Goal: Transaction & Acquisition: Purchase product/service

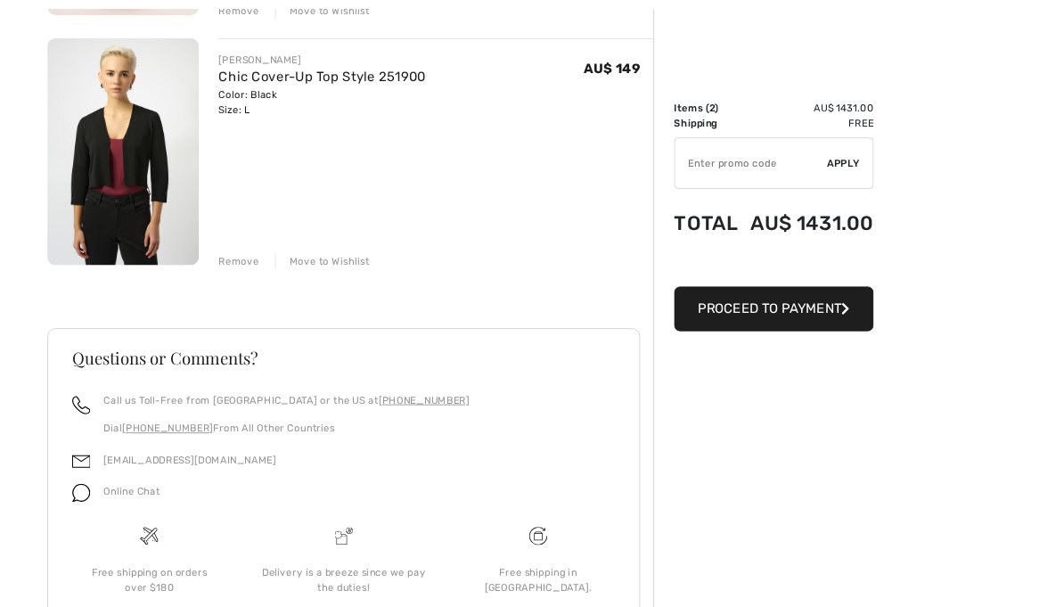
scroll to position [506, 0]
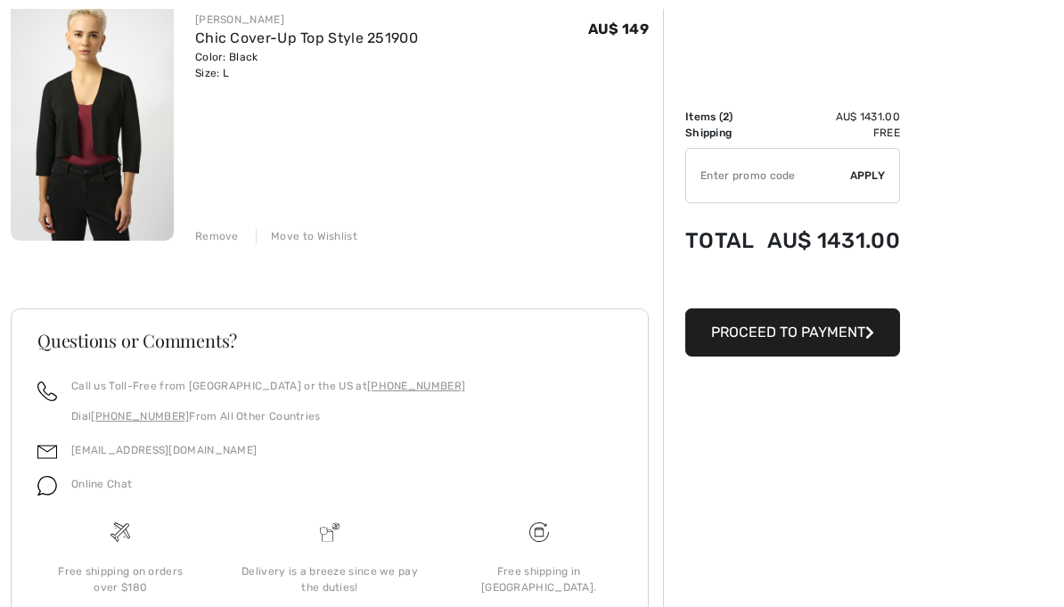
click at [314, 225] on div "Remove Move to Wishlist" at bounding box center [429, 235] width 468 height 20
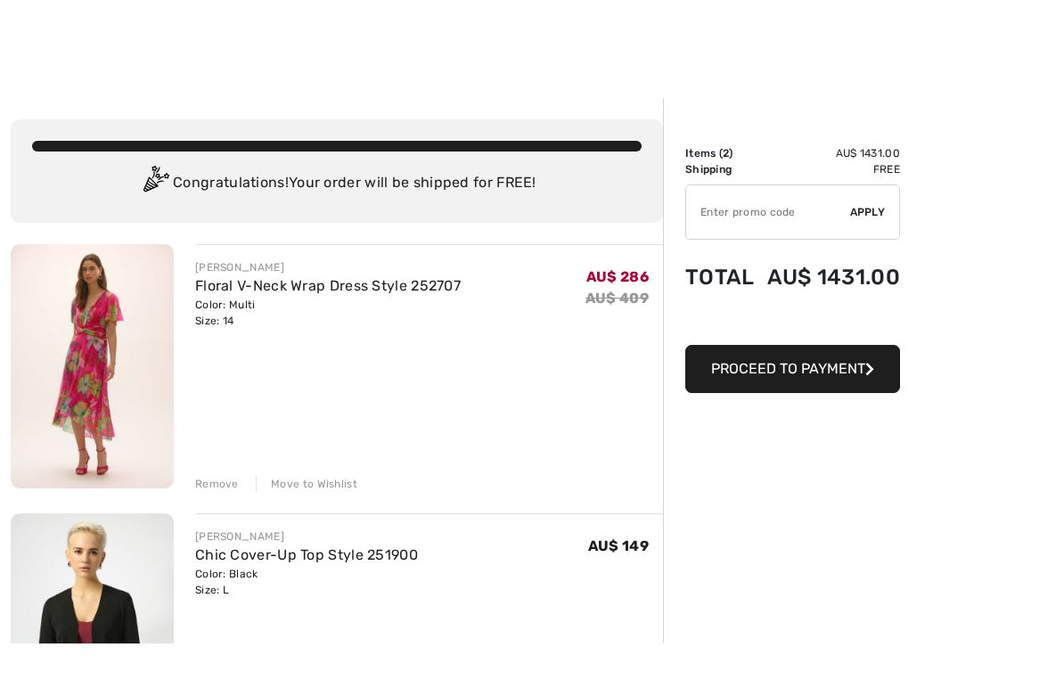
scroll to position [0, 0]
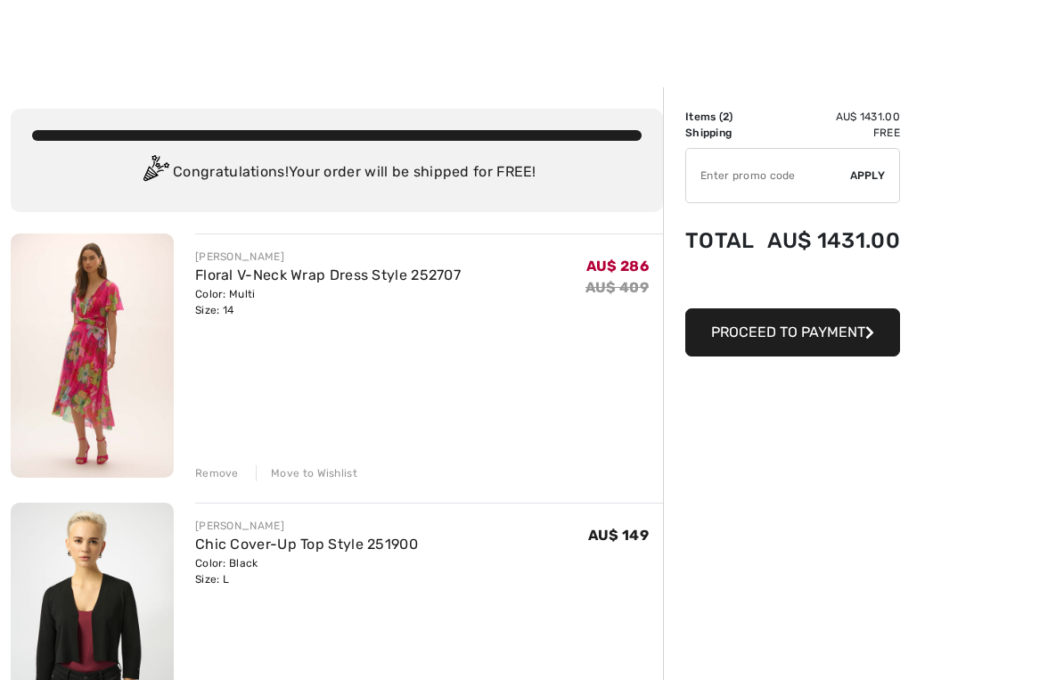
click at [84, 358] on img at bounding box center [92, 355] width 163 height 244
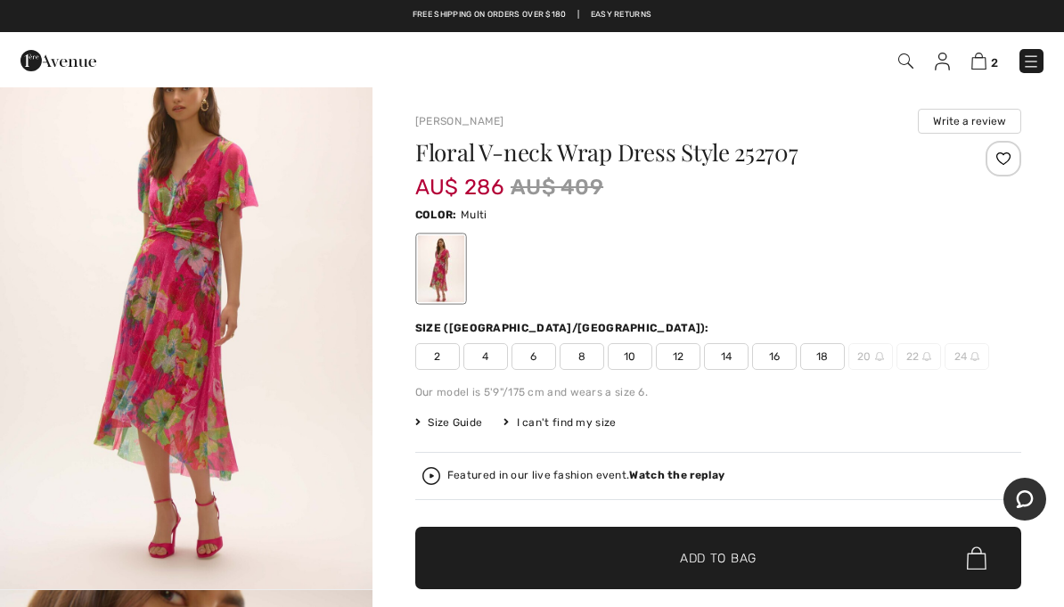
scroll to position [57, 0]
click at [729, 356] on span "14" at bounding box center [726, 356] width 45 height 27
click at [487, 568] on span "✔ Added to Bag Add to Bag" at bounding box center [718, 558] width 606 height 62
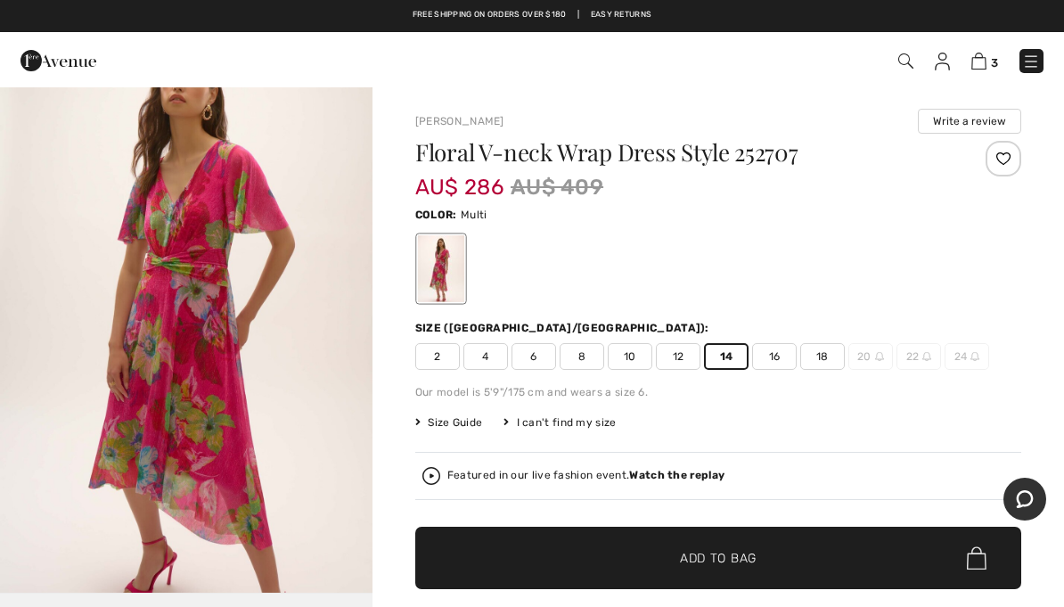
scroll to position [2396, 0]
click at [977, 60] on img at bounding box center [978, 61] width 15 height 17
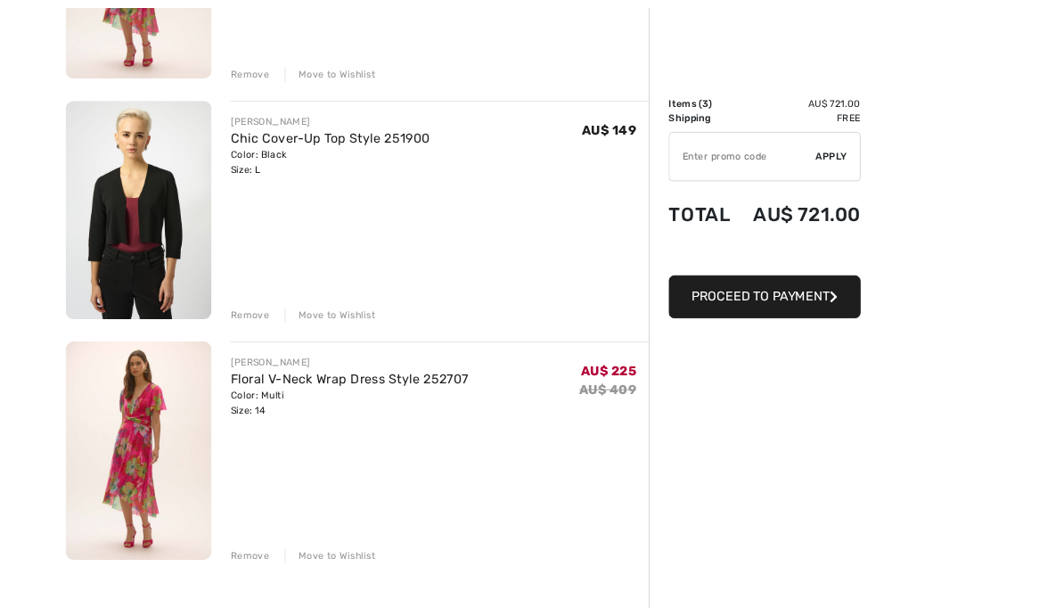
scroll to position [391, 0]
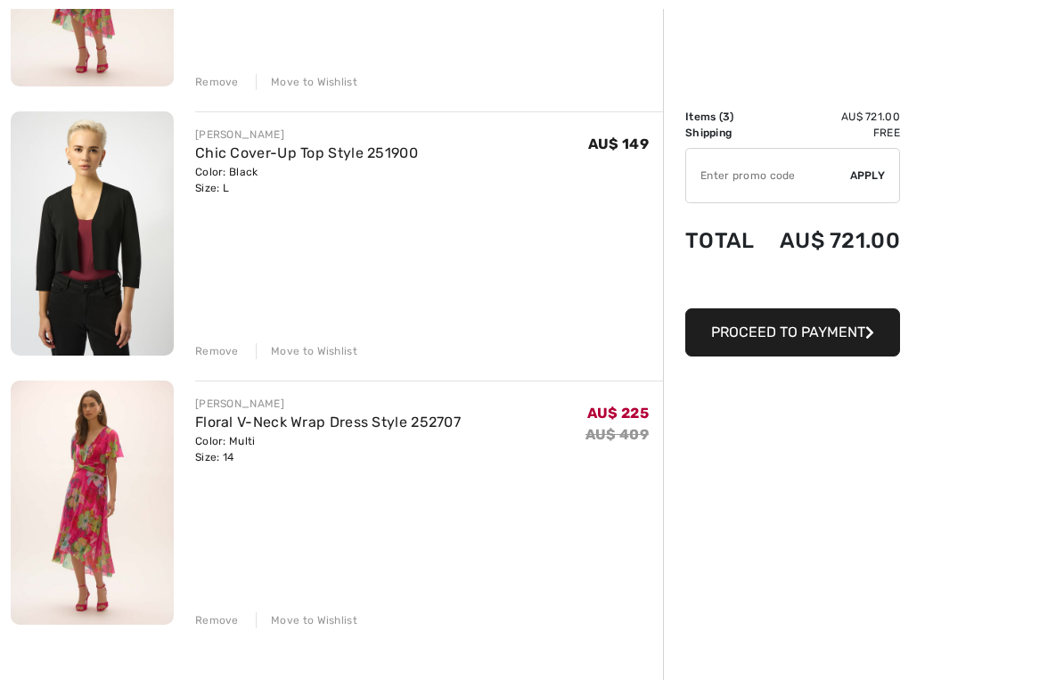
click at [222, 606] on div "Remove" at bounding box center [217, 620] width 44 height 16
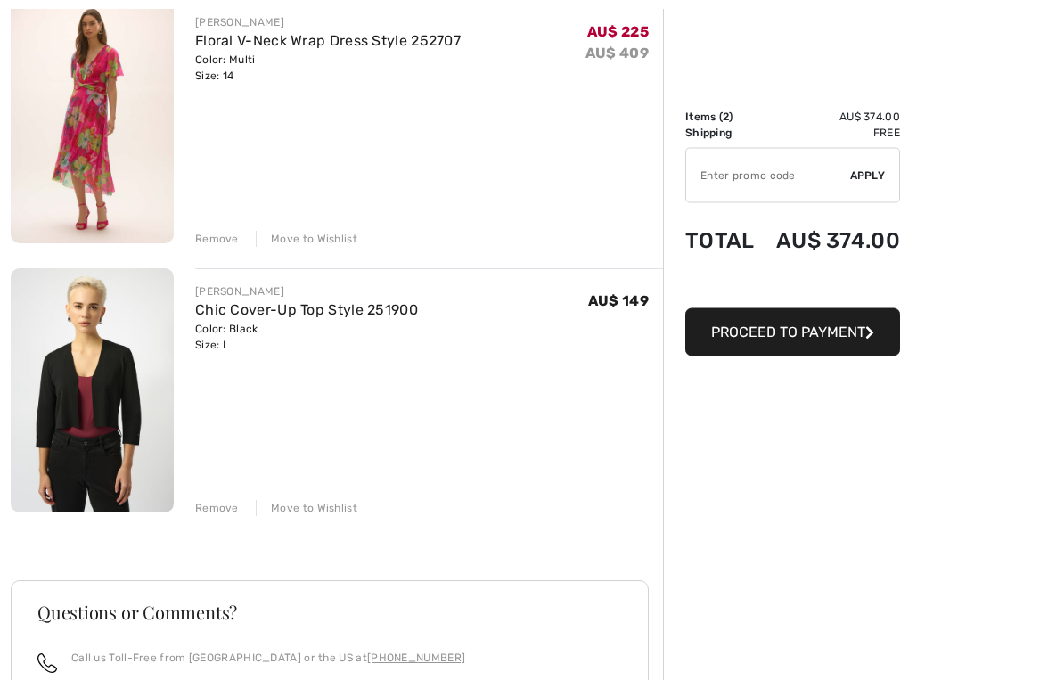
scroll to position [234, 0]
click at [79, 392] on img at bounding box center [92, 390] width 163 height 244
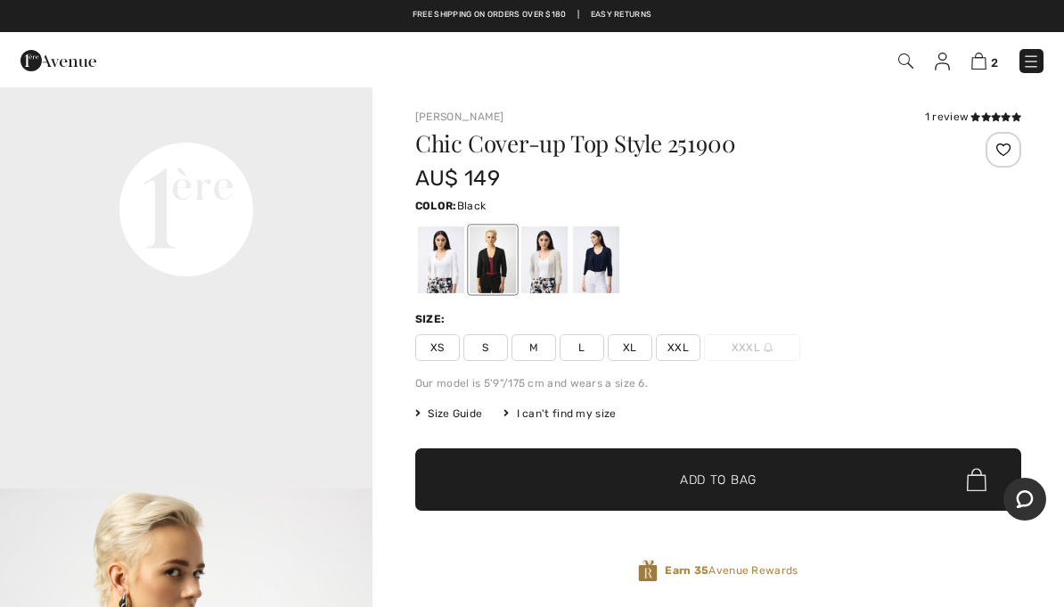
scroll to position [1275, 0]
click at [552, 273] on div at bounding box center [544, 259] width 46 height 67
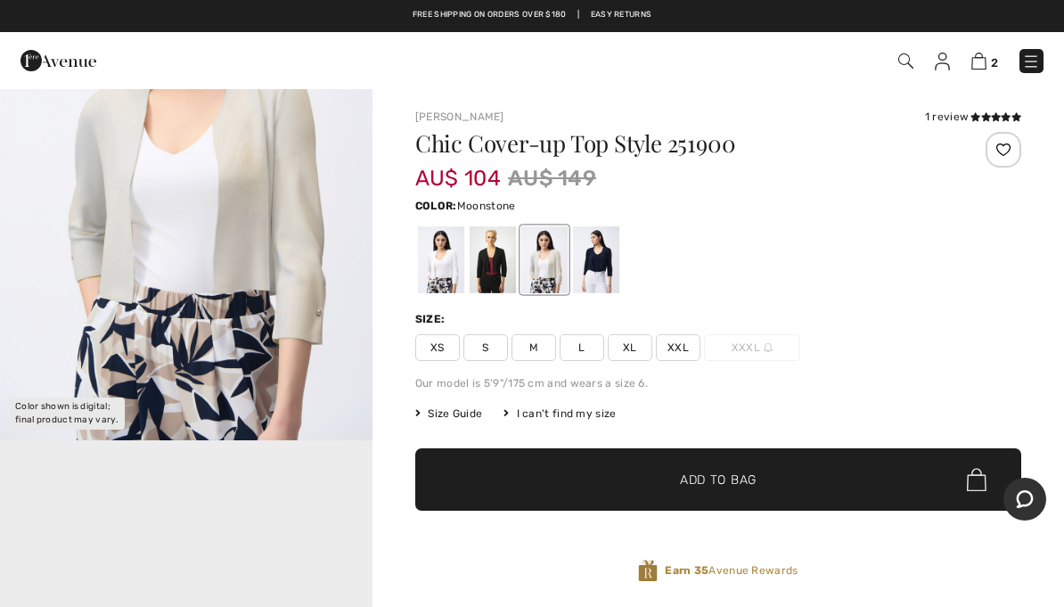
scroll to position [152, 0]
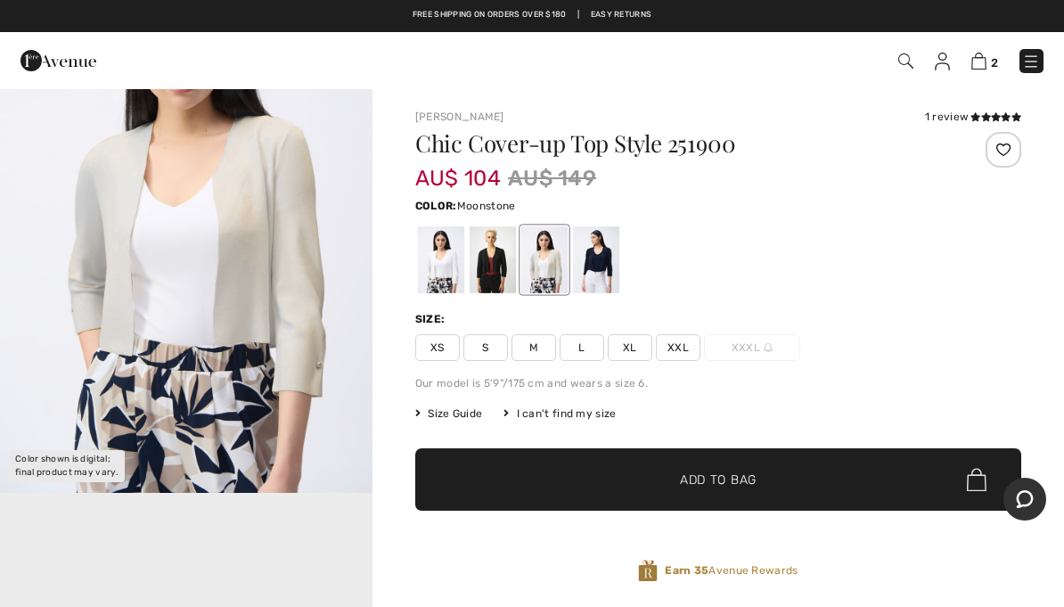
click at [589, 250] on div at bounding box center [596, 259] width 46 height 67
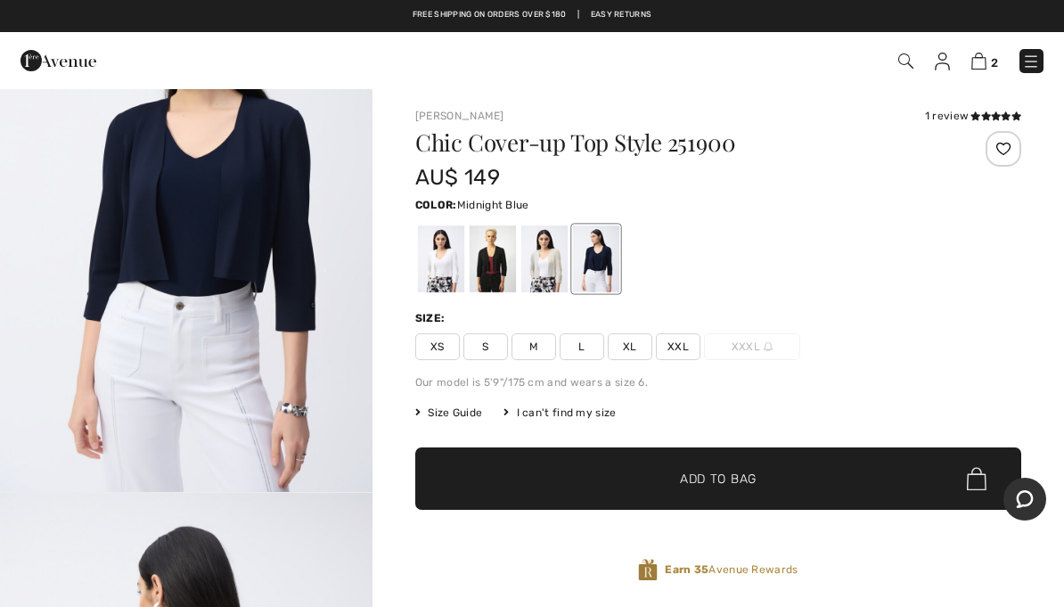
scroll to position [0, 0]
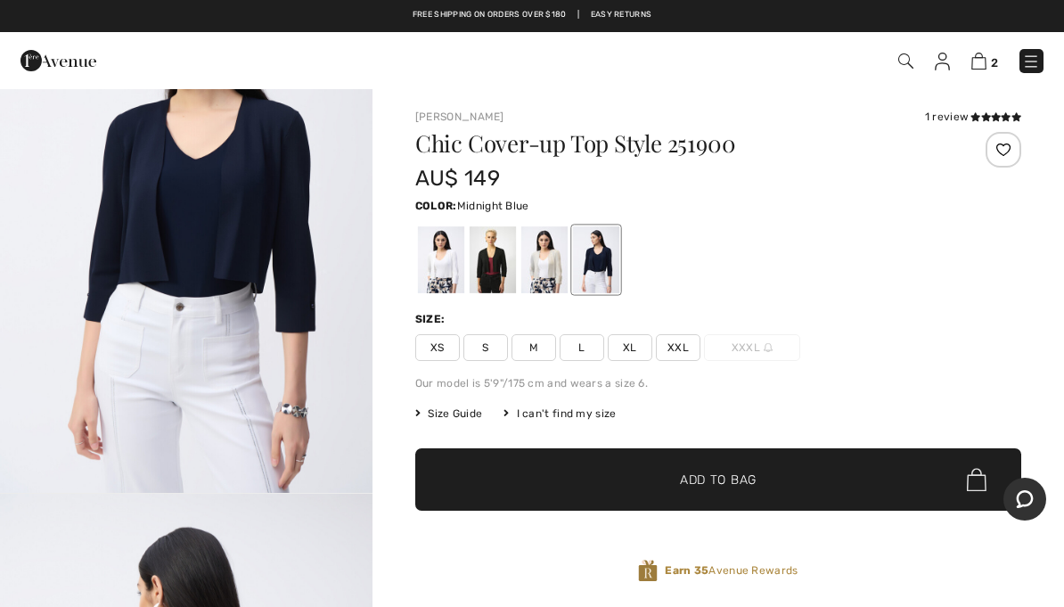
click at [391, 384] on div "Joseph Ribkoff 1 review 1 review Chic Cover-up Top Style 251900 AU$ 149 Color: …" at bounding box center [719, 569] width 692 height 965
click at [490, 258] on div at bounding box center [493, 259] width 46 height 67
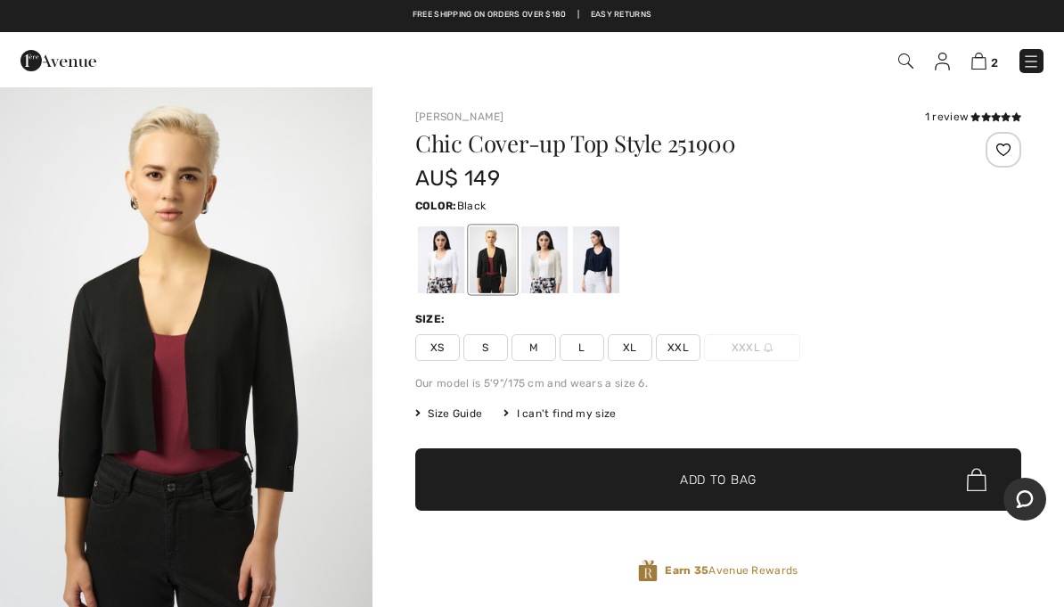
click at [584, 349] on span "L" at bounding box center [582, 347] width 45 height 27
click at [507, 487] on span "✔ Added to Bag Add to Bag" at bounding box center [718, 479] width 606 height 62
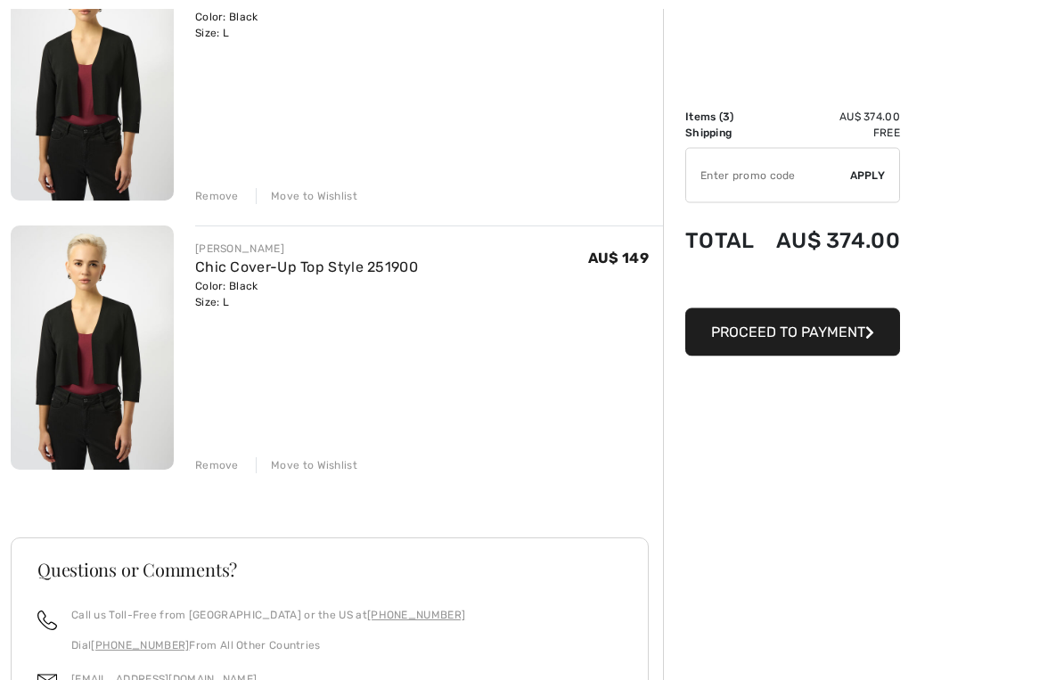
scroll to position [548, 0]
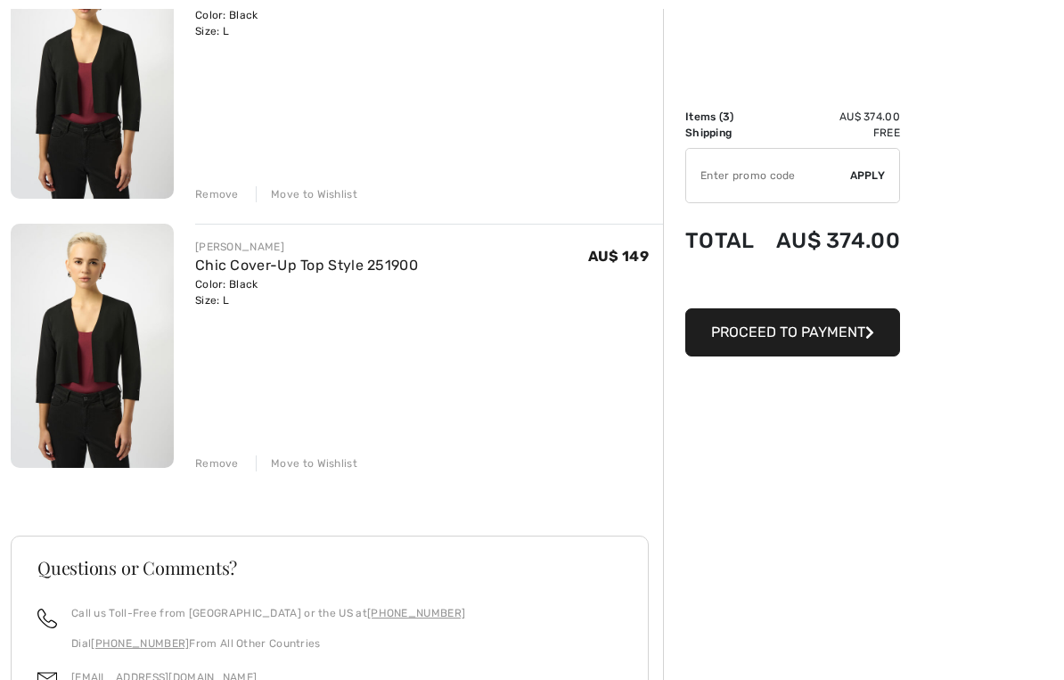
click at [215, 472] on div "[PERSON_NAME] Floral V-Neck Wrap Dress Style 252707 Color: Multi Size: 14 Final…" at bounding box center [337, 298] width 652 height 1226
click at [224, 468] on div "Remove" at bounding box center [217, 463] width 44 height 16
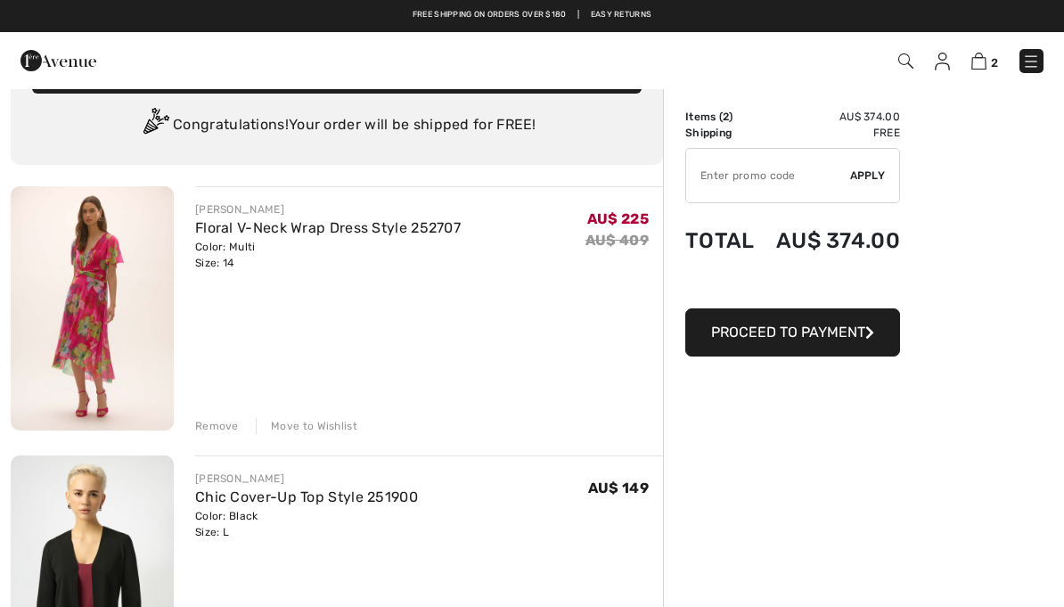
scroll to position [0, 0]
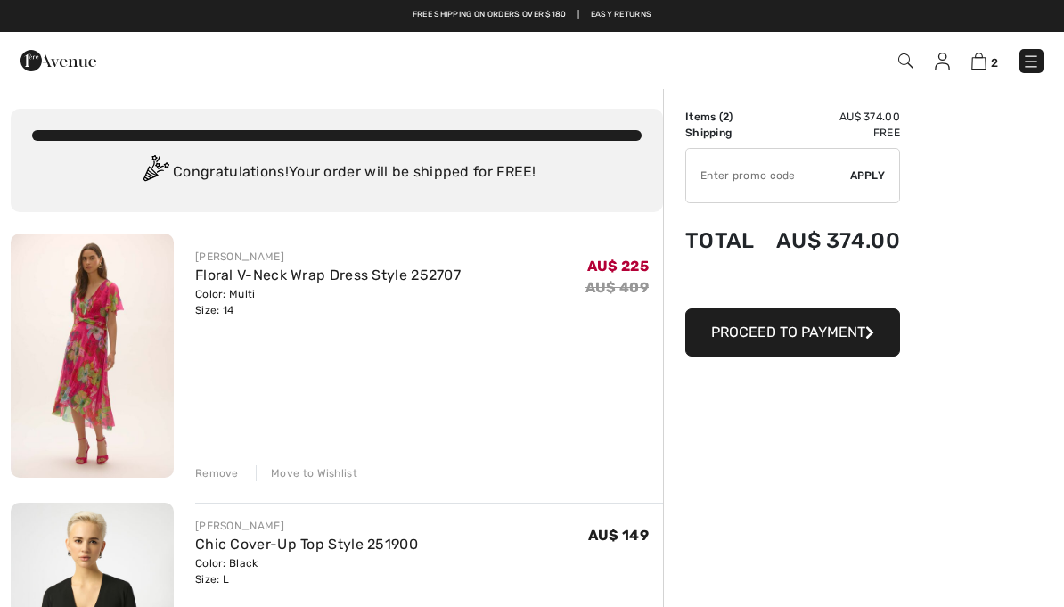
click at [57, 53] on img at bounding box center [58, 61] width 76 height 36
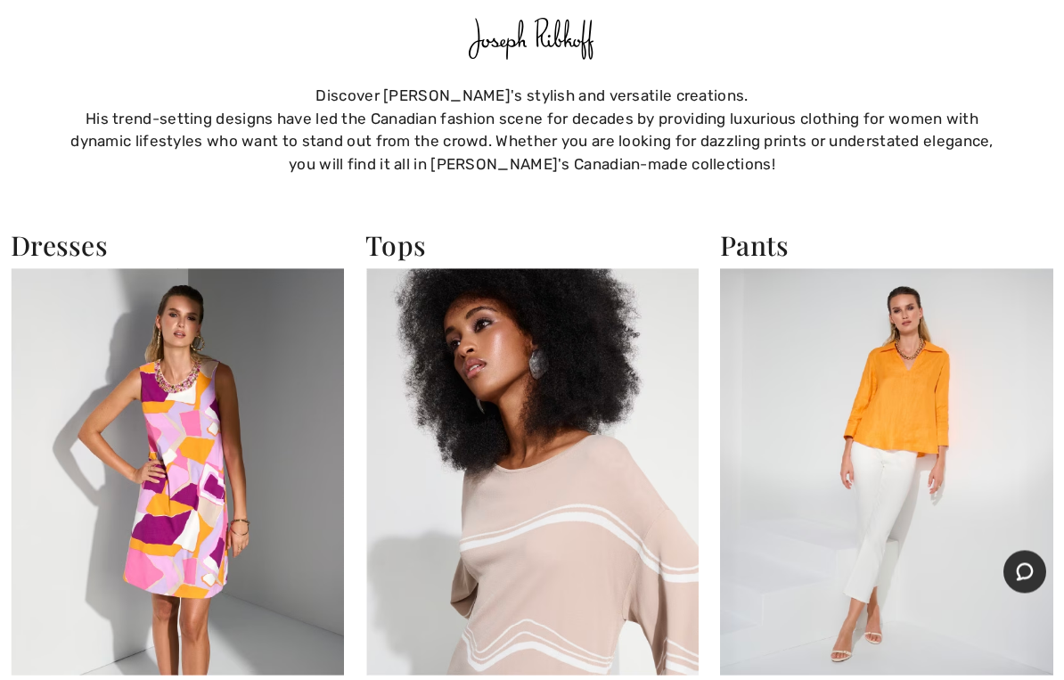
scroll to position [1173, 0]
click at [248, 515] on img at bounding box center [177, 470] width 333 height 407
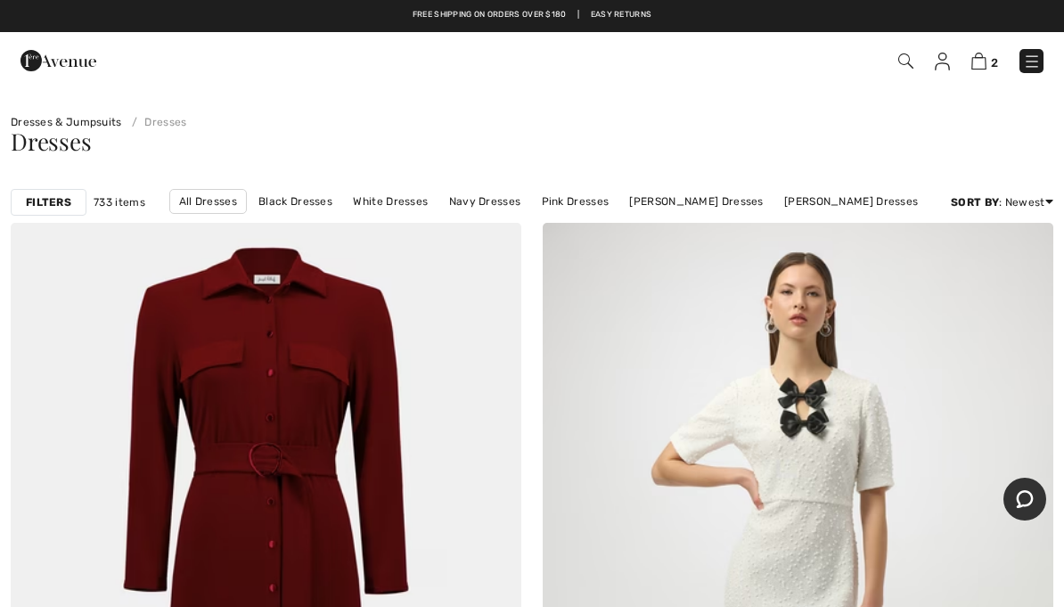
click at [65, 187] on div "Filters 733 items All Dresses Black Dresses White Dresses Navy Dresses Pink Dre…" at bounding box center [532, 202] width 1064 height 41
click at [65, 201] on strong "Filters" at bounding box center [48, 202] width 45 height 16
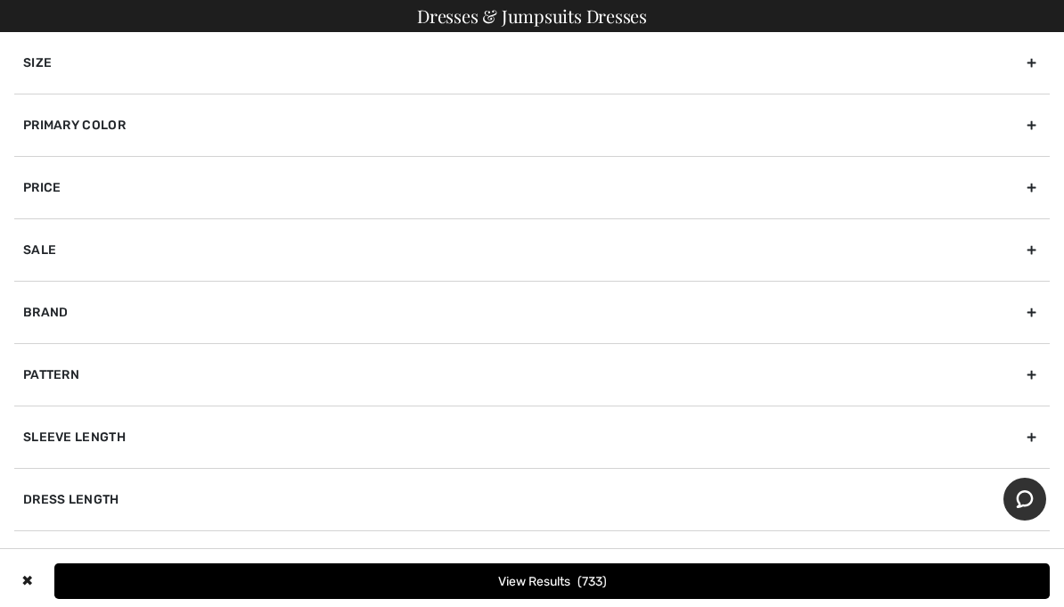
click at [157, 318] on div "Brand" at bounding box center [532, 312] width 1036 height 62
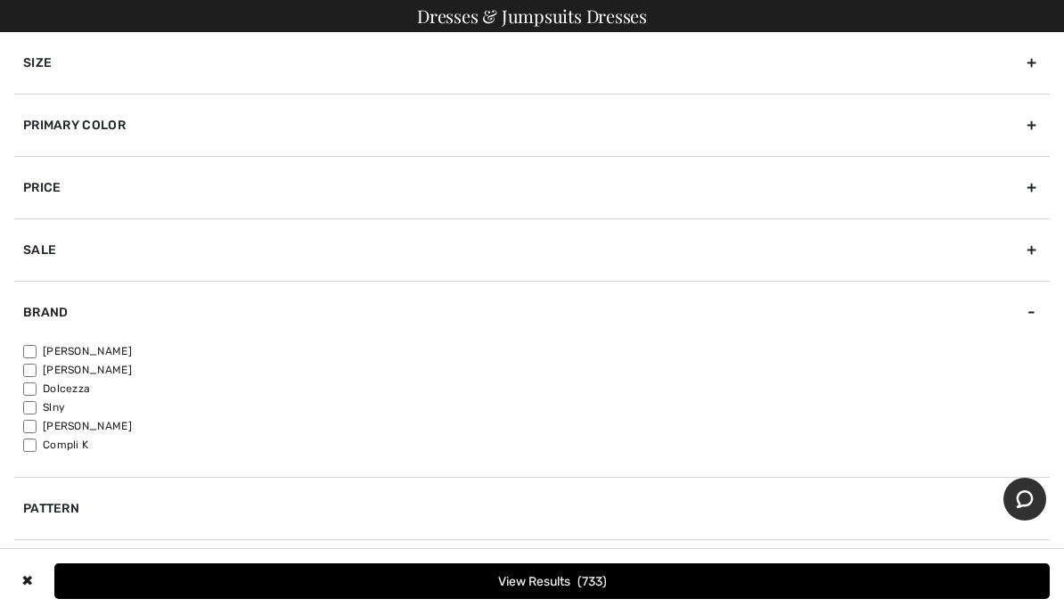
click at [37, 352] on input"] "[PERSON_NAME]" at bounding box center [29, 351] width 13 height 13
checkbox input"] "true"
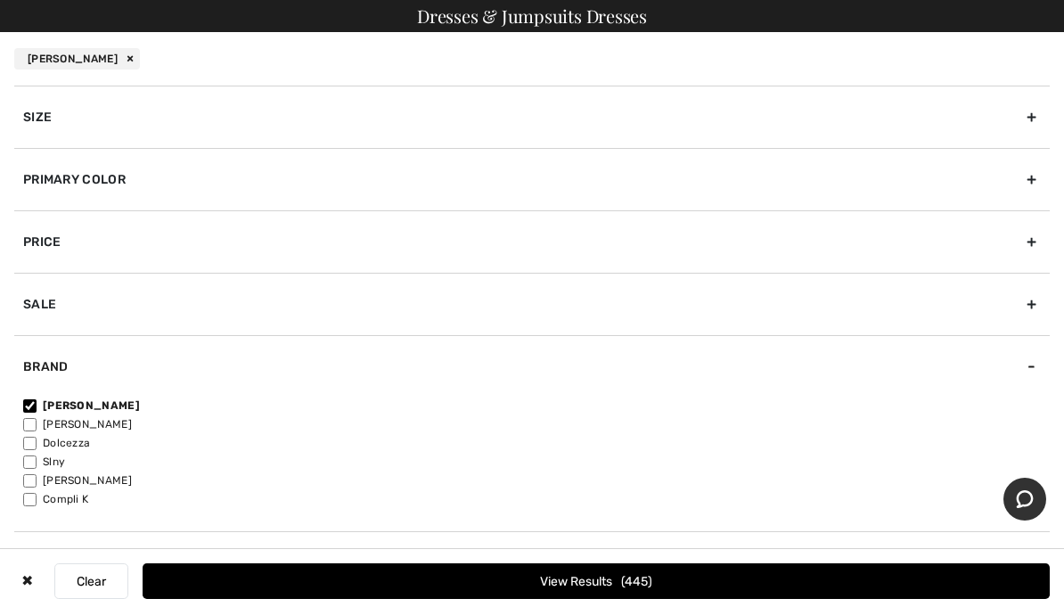
click at [472, 307] on div "Sale" at bounding box center [532, 304] width 1036 height 62
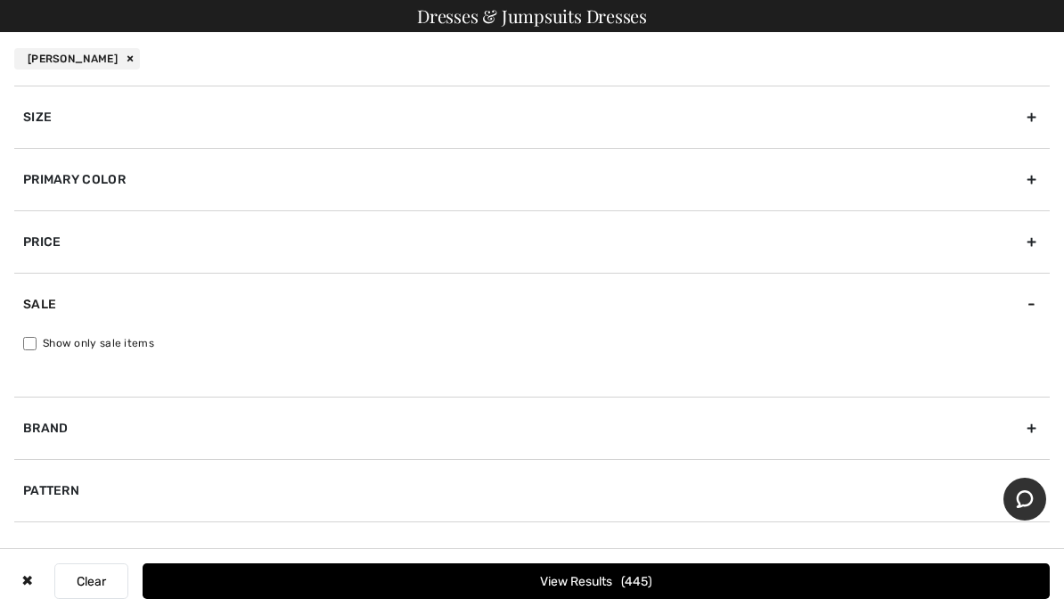
click at [36, 342] on input "Show only sale items" at bounding box center [29, 343] width 13 height 13
checkbox input "true"
click at [675, 574] on button "View Results 354" at bounding box center [596, 581] width 907 height 36
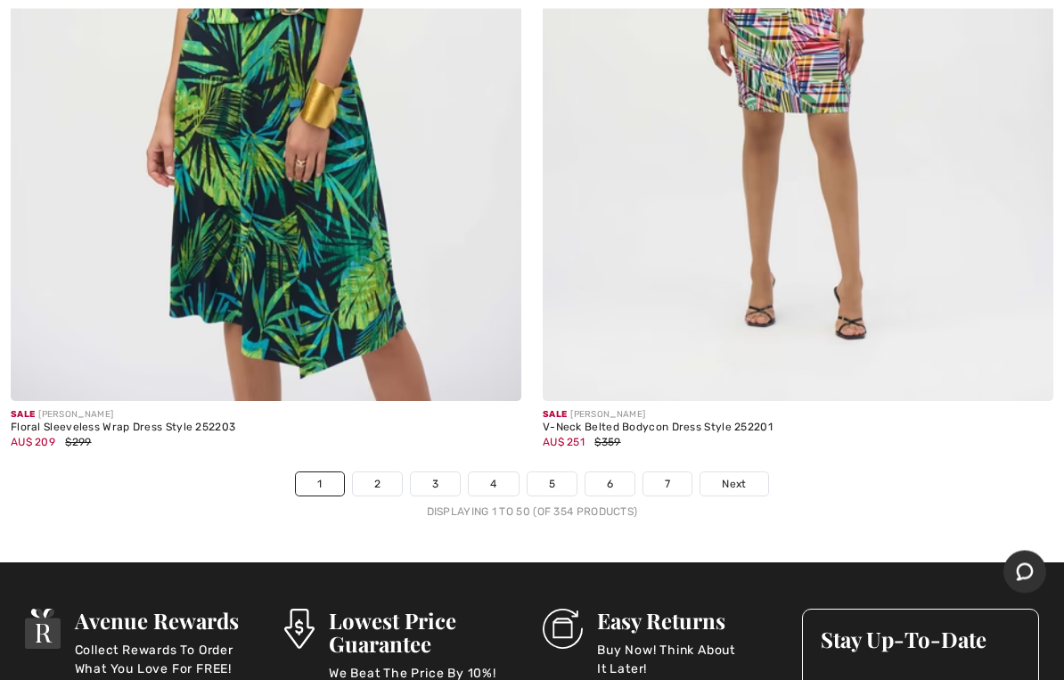
scroll to position [21690, 0]
click at [745, 476] on span "Next" at bounding box center [734, 484] width 24 height 16
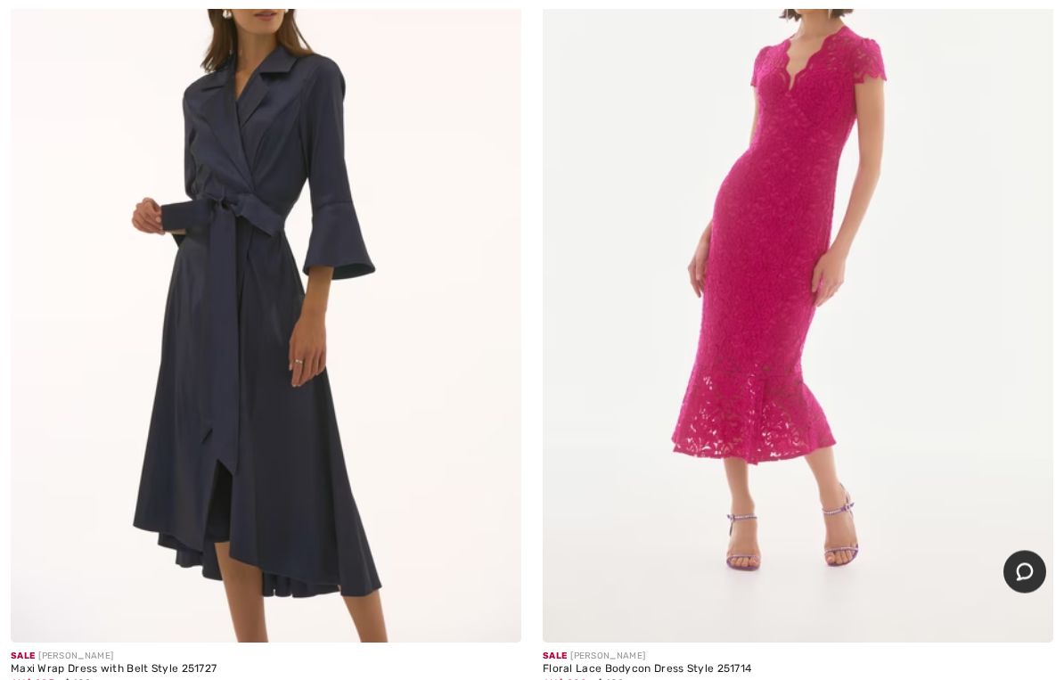
scroll to position [8202, 0]
click at [214, 389] on img at bounding box center [266, 260] width 511 height 766
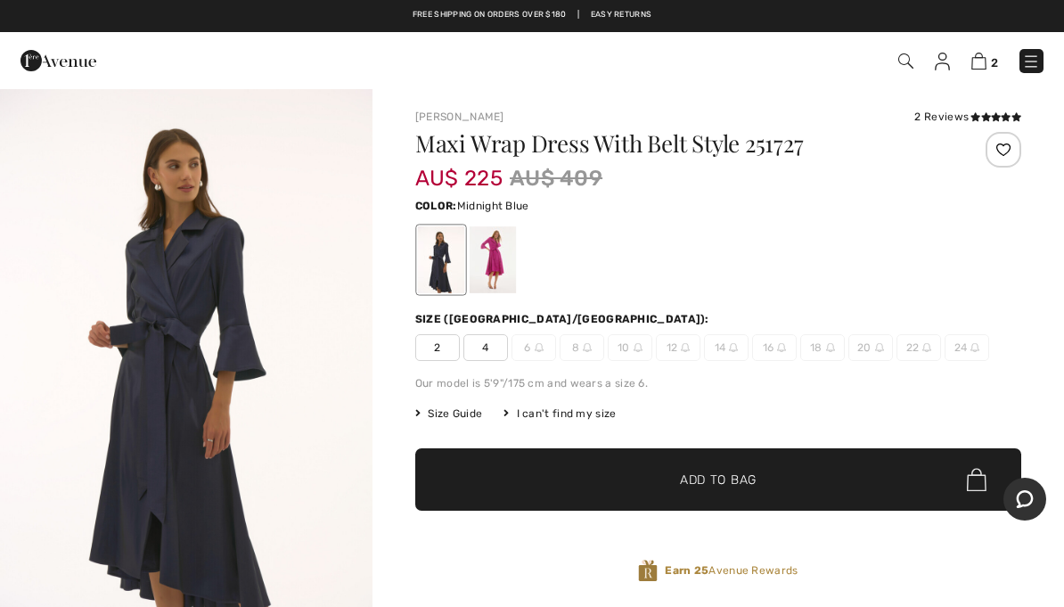
click at [500, 252] on div at bounding box center [493, 259] width 46 height 67
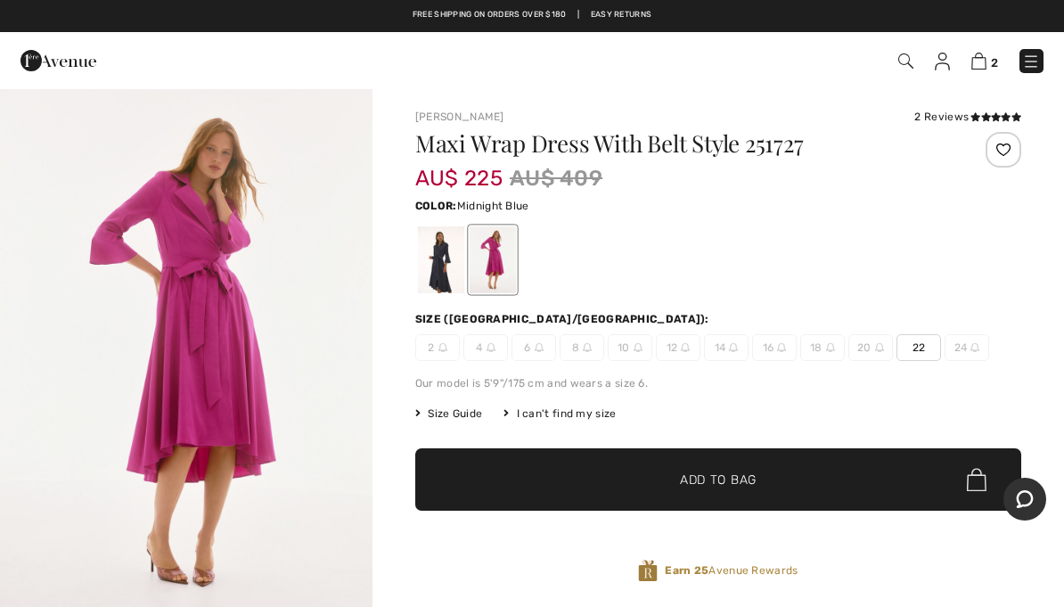
click at [437, 270] on div at bounding box center [441, 259] width 46 height 67
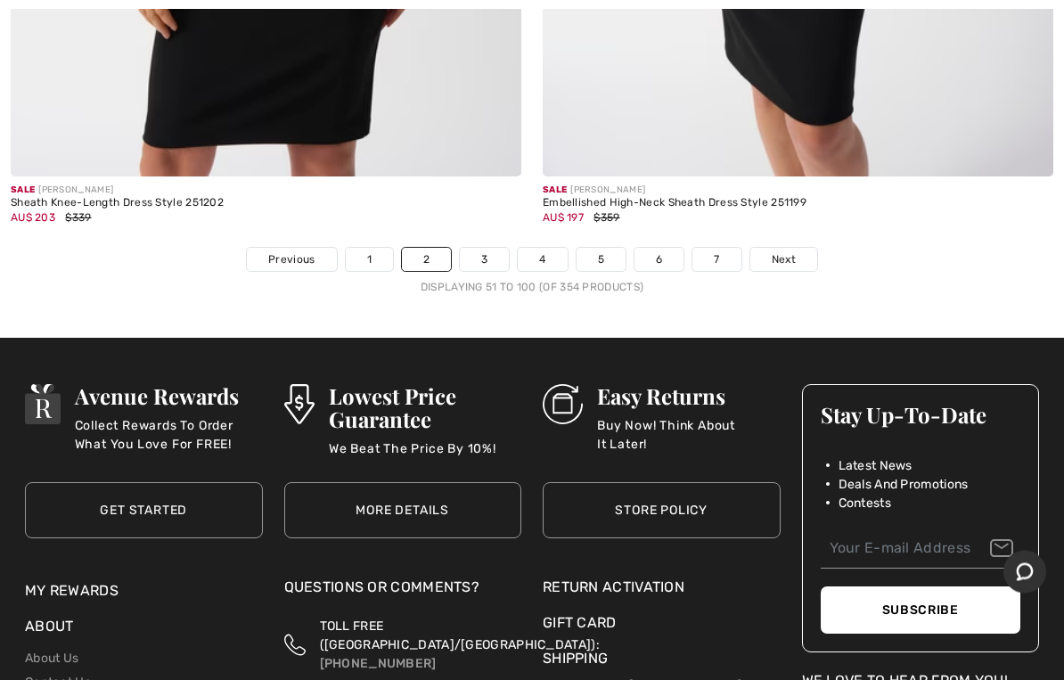
scroll to position [22080, 0]
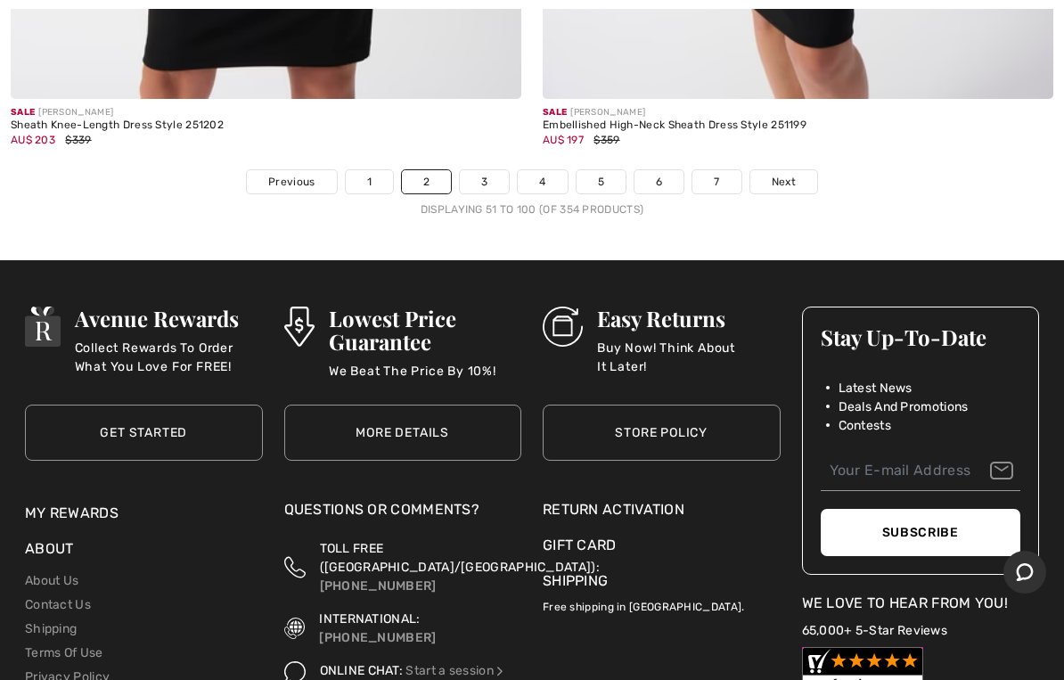
click at [776, 174] on span "Next" at bounding box center [784, 182] width 24 height 16
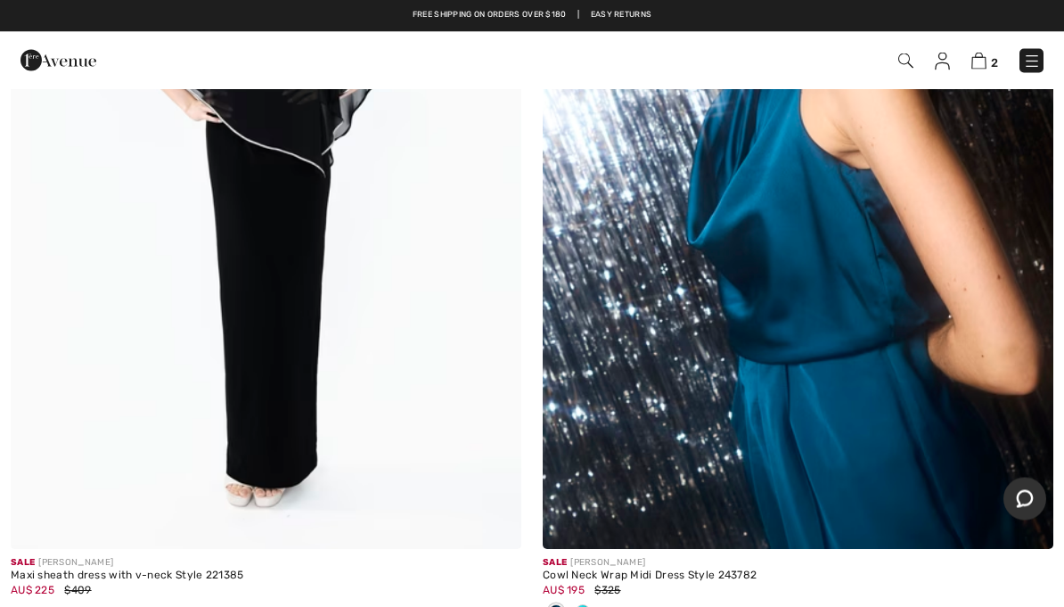
scroll to position [21542, 0]
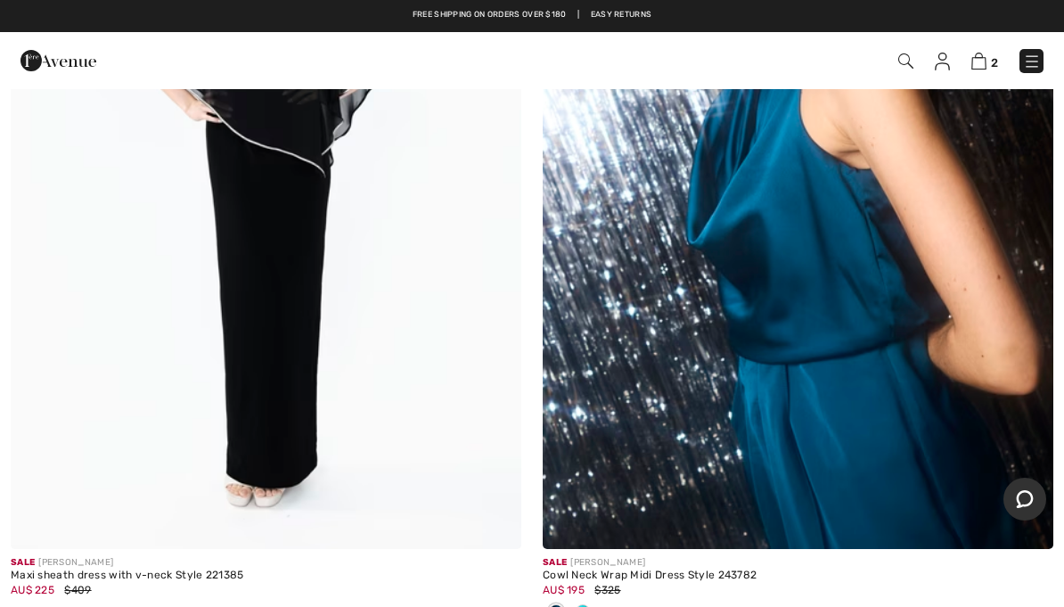
click at [955, 392] on img at bounding box center [798, 166] width 511 height 766
click at [826, 400] on img at bounding box center [798, 166] width 511 height 766
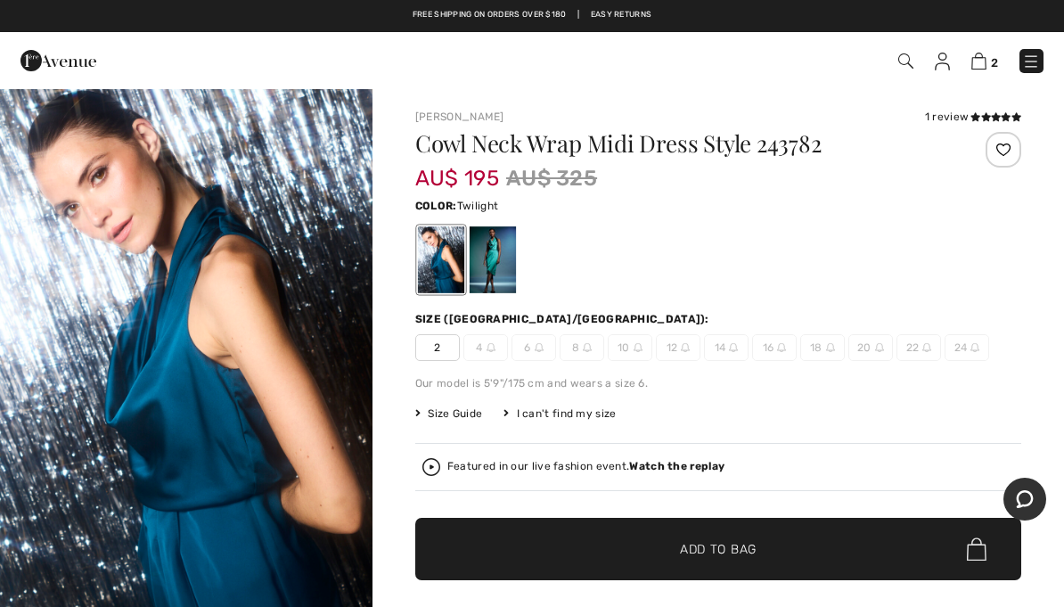
click at [505, 254] on div at bounding box center [493, 259] width 46 height 67
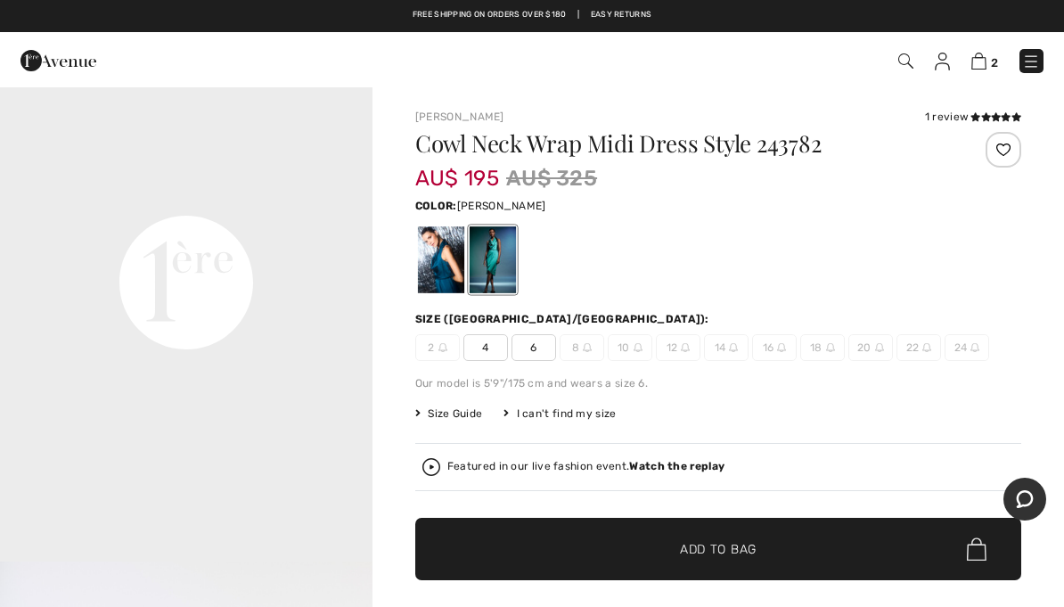
scroll to position [1203, 0]
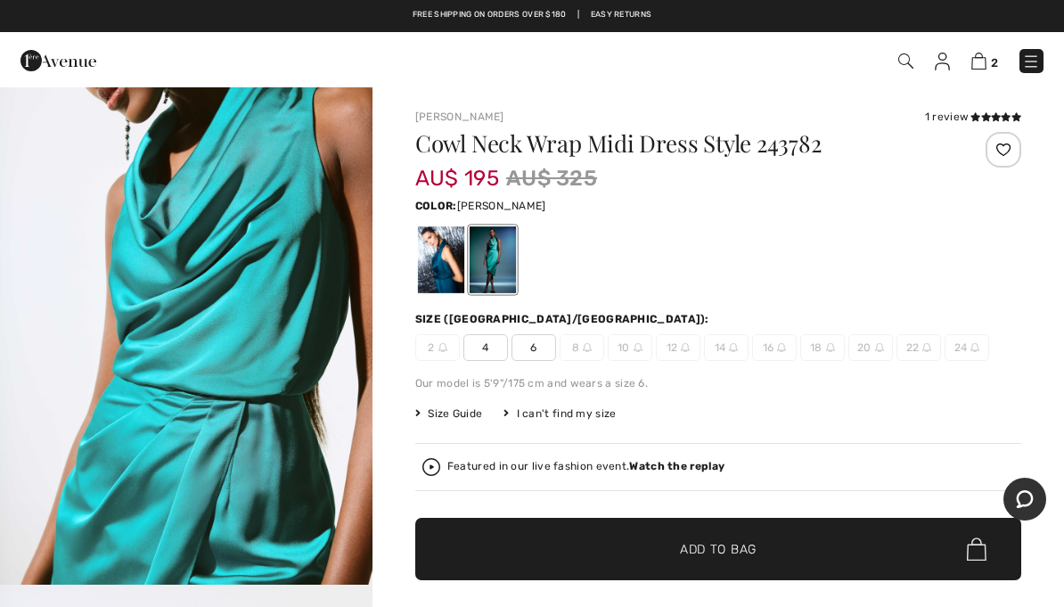
click at [445, 266] on div at bounding box center [441, 259] width 46 height 67
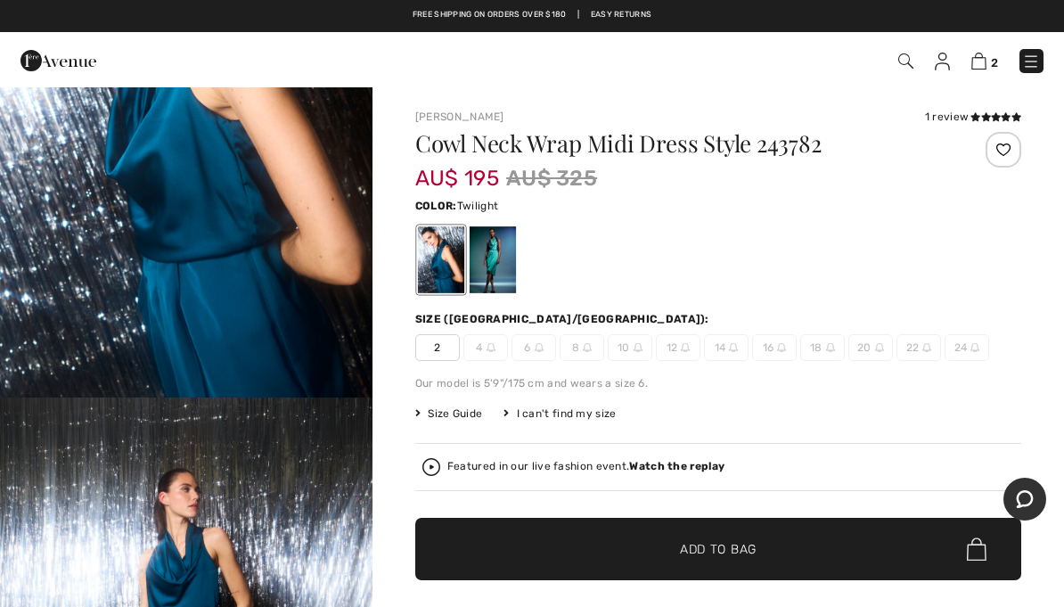
scroll to position [0, 0]
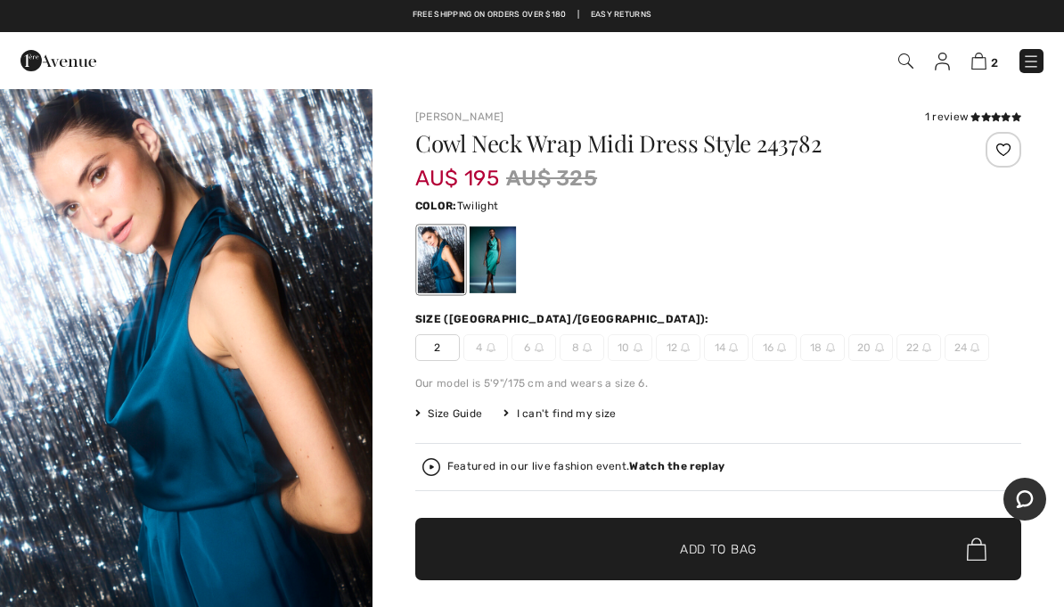
click at [40, 45] on img at bounding box center [58, 61] width 76 height 36
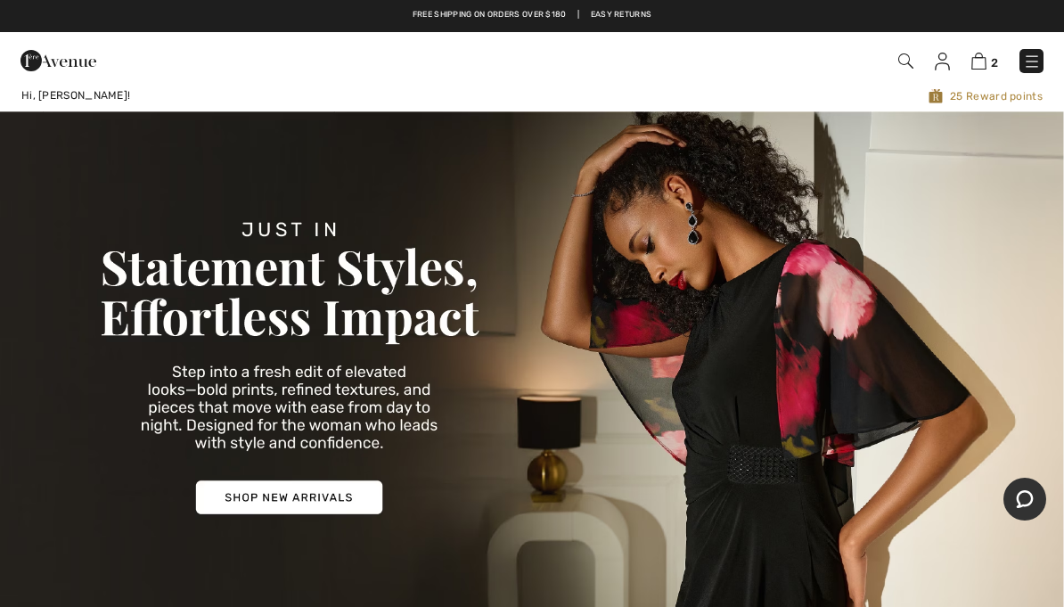
click at [978, 90] on span "25 Reward points" at bounding box center [748, 95] width 587 height 17
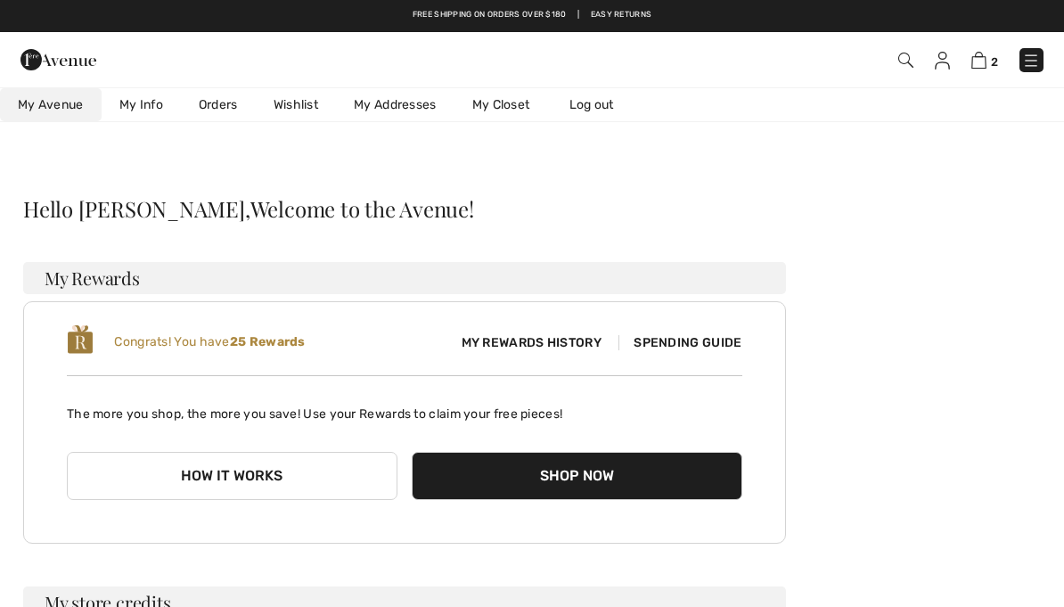
click at [152, 479] on button "How it works" at bounding box center [232, 476] width 331 height 48
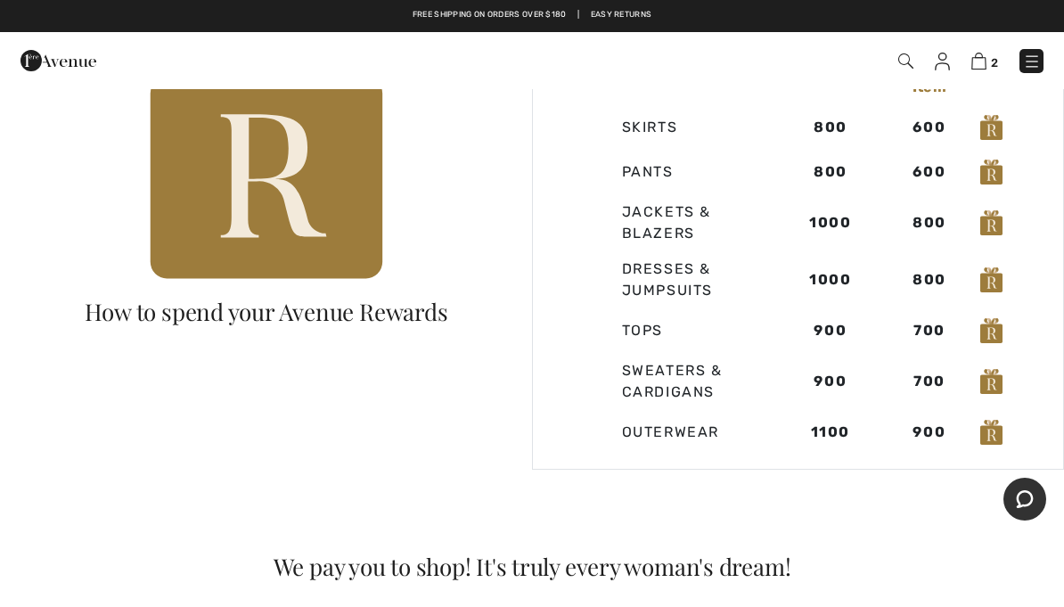
scroll to position [1166, 0]
click at [60, 64] on img at bounding box center [58, 61] width 76 height 36
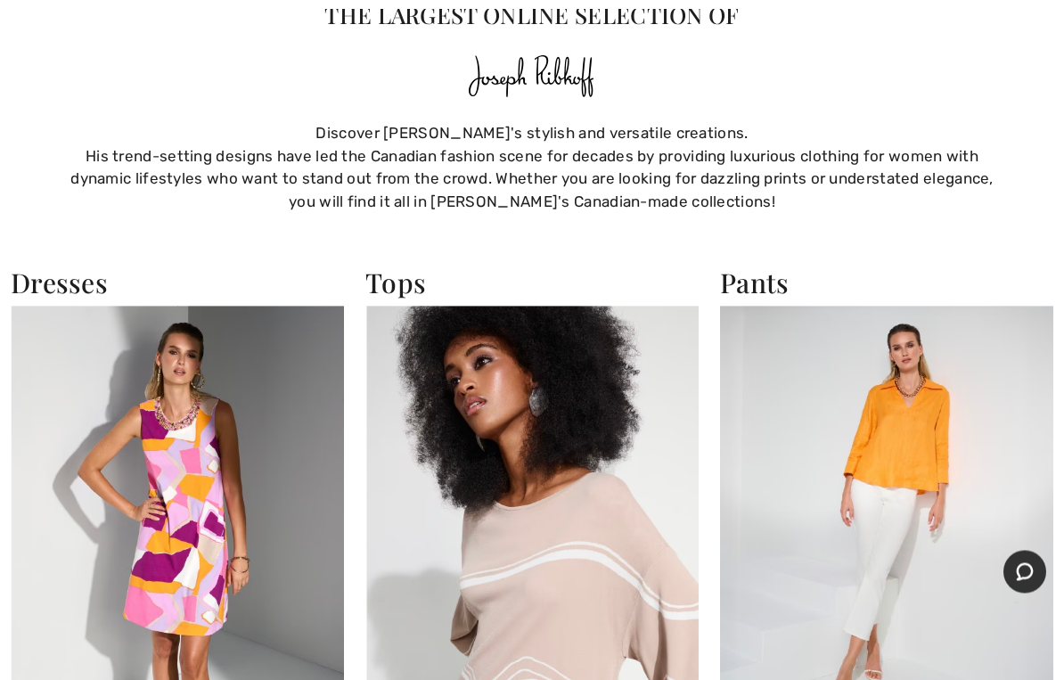
scroll to position [1142, 0]
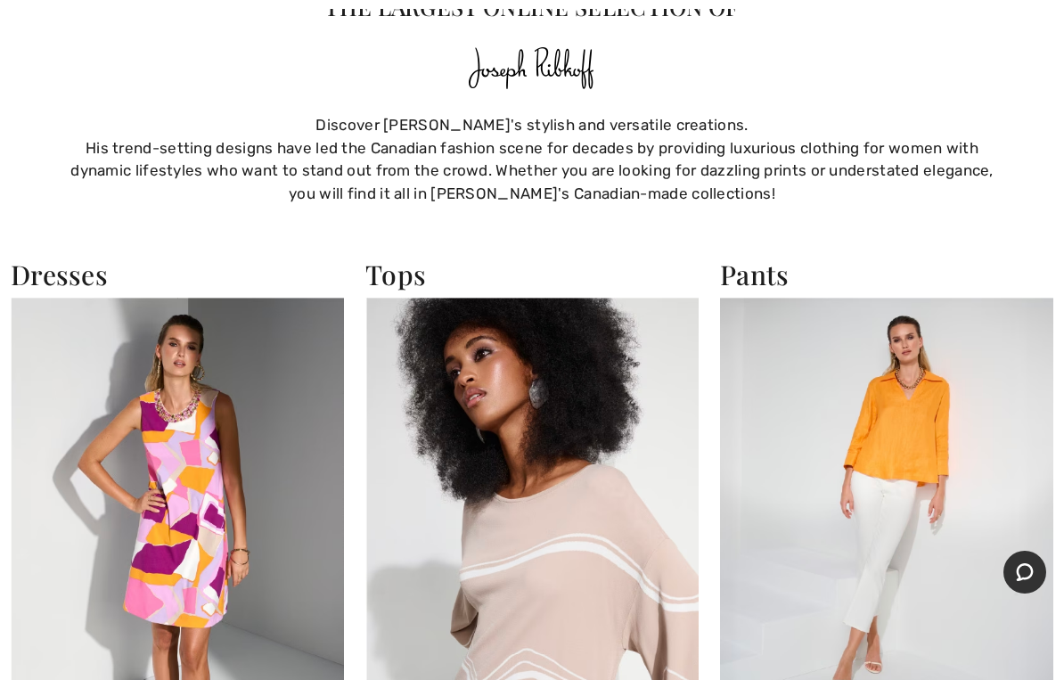
click at [61, 270] on h2 "Dresses" at bounding box center [177, 274] width 333 height 32
click at [68, 282] on h2 "Dresses" at bounding box center [177, 274] width 333 height 32
click at [68, 278] on h2 "Dresses" at bounding box center [177, 274] width 333 height 32
click at [96, 378] on img at bounding box center [177, 501] width 333 height 407
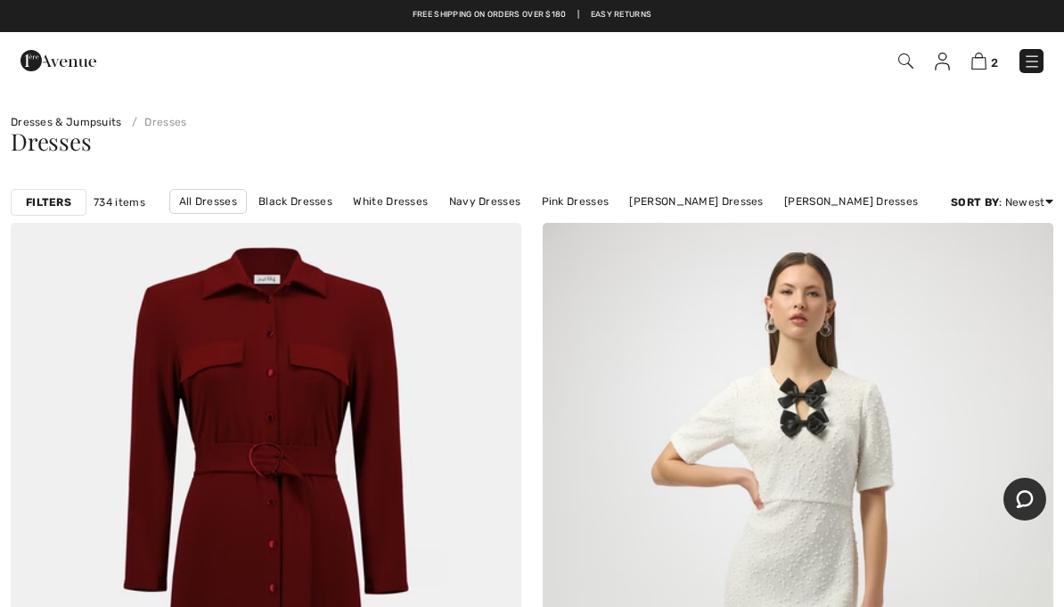
click at [60, 206] on strong "Filters" at bounding box center [48, 202] width 45 height 16
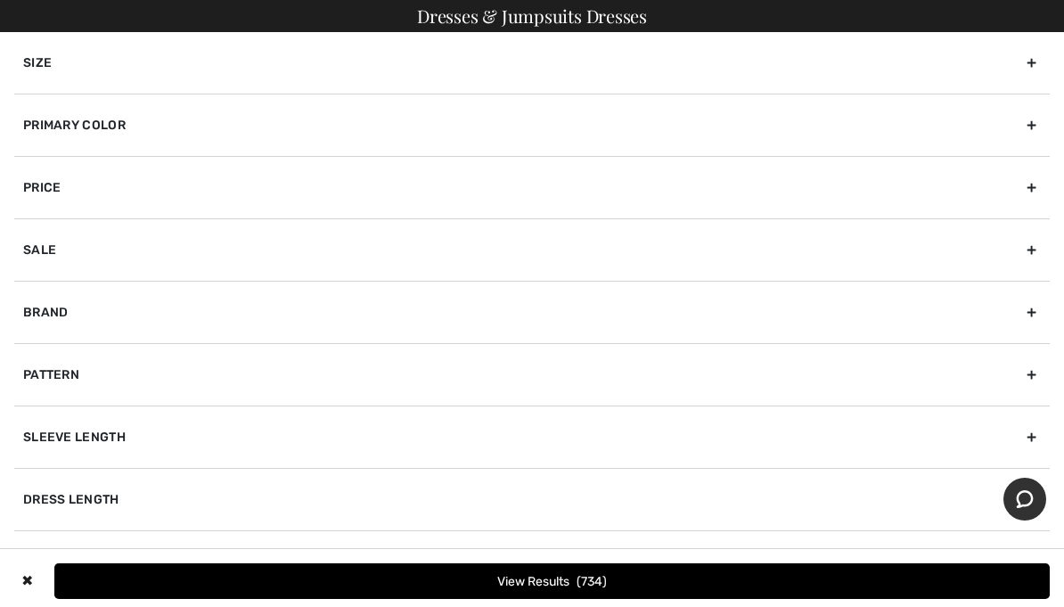
click at [56, 323] on div "Brand" at bounding box center [532, 312] width 1036 height 62
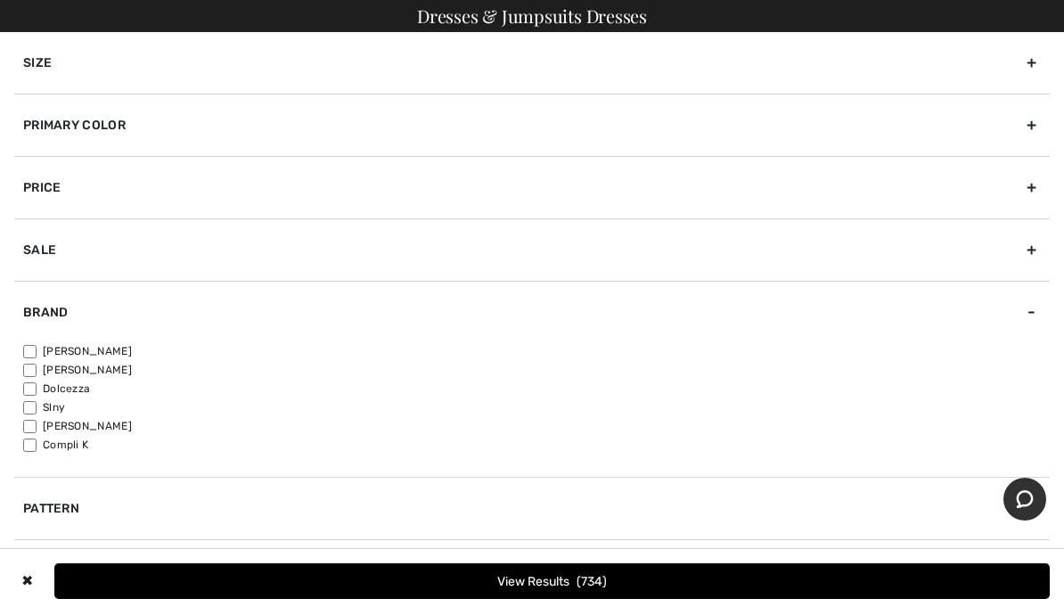
click at [30, 355] on input"] "[PERSON_NAME]" at bounding box center [29, 351] width 13 height 13
checkbox input"] "true"
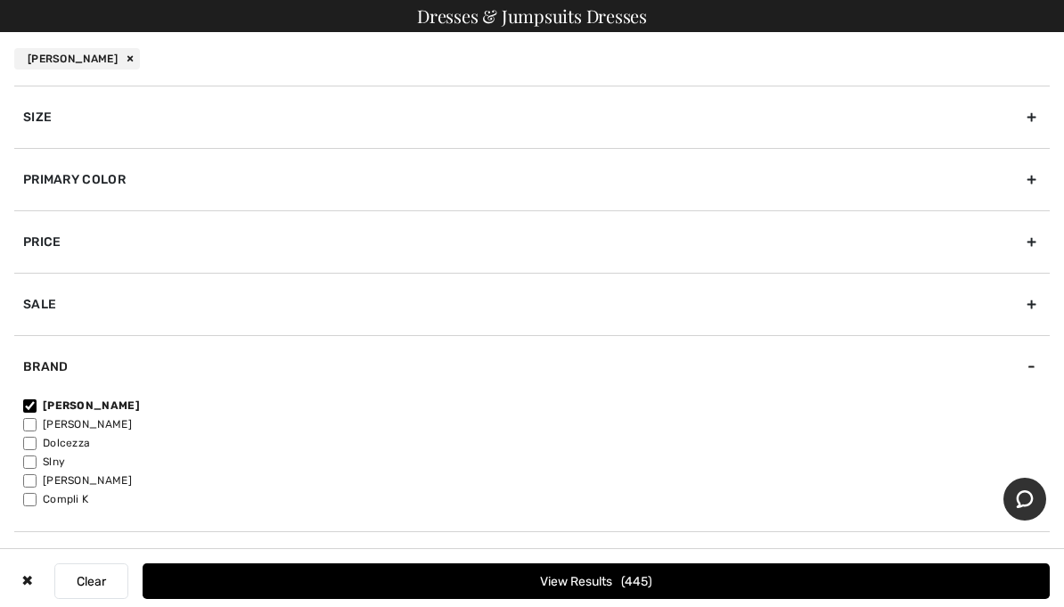
click at [38, 115] on div "Size" at bounding box center [532, 117] width 1036 height 62
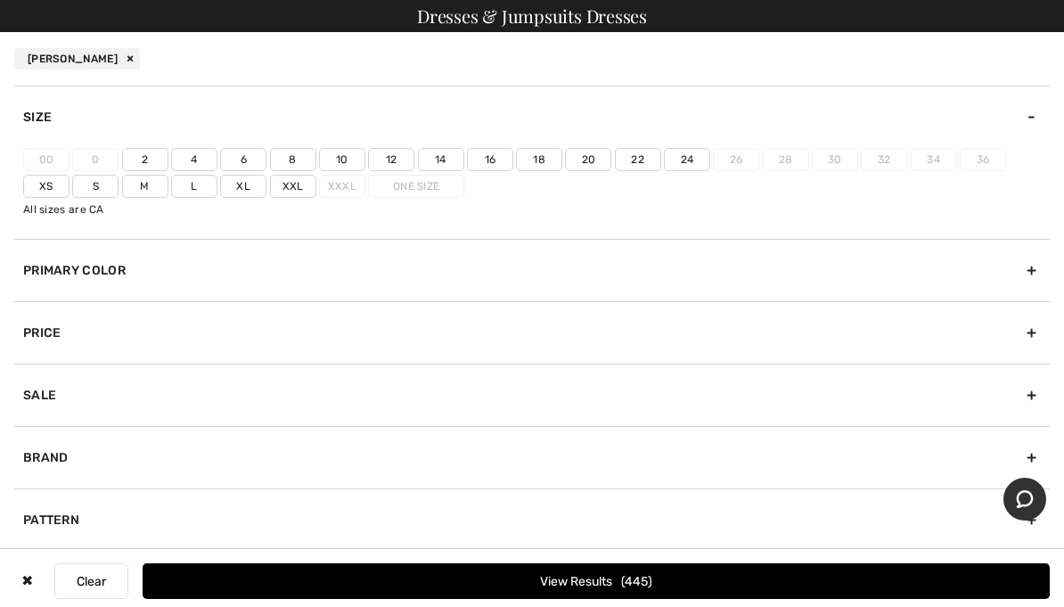
click at [399, 164] on label "12" at bounding box center [391, 159] width 46 height 23
click at [0, 0] on input"] "12" at bounding box center [0, 0] width 0 height 0
click at [440, 166] on label "14" at bounding box center [441, 159] width 46 height 23
click at [0, 0] on input"] "14" at bounding box center [0, 0] width 0 height 0
click at [179, 580] on button "View Results 227" at bounding box center [596, 581] width 907 height 36
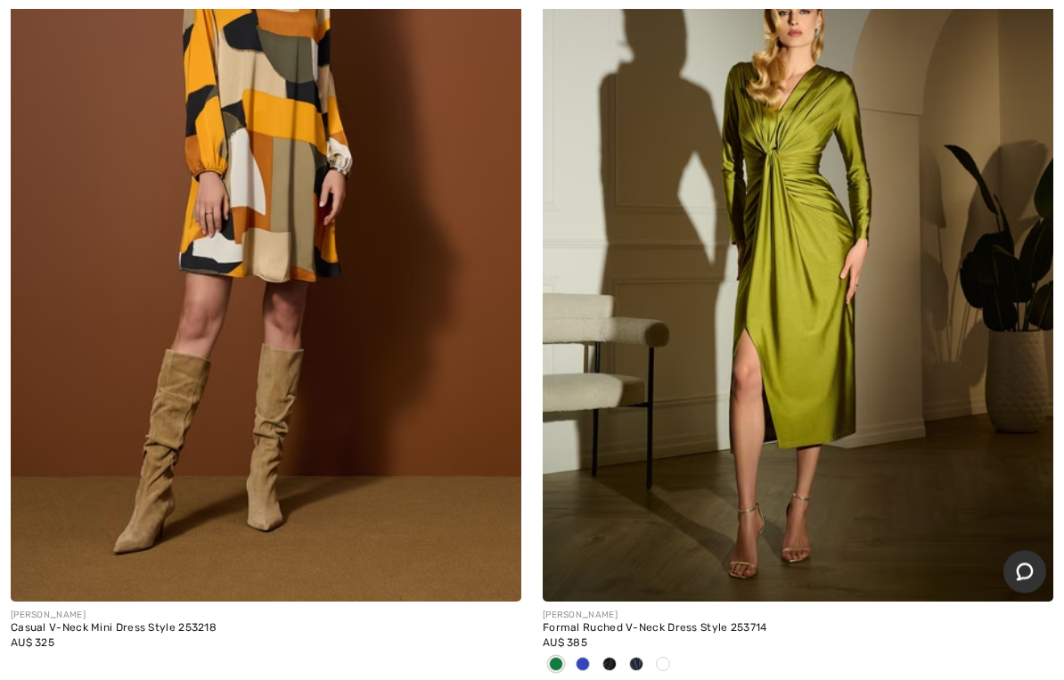
scroll to position [16995, 0]
click at [670, 606] on div at bounding box center [663, 665] width 27 height 29
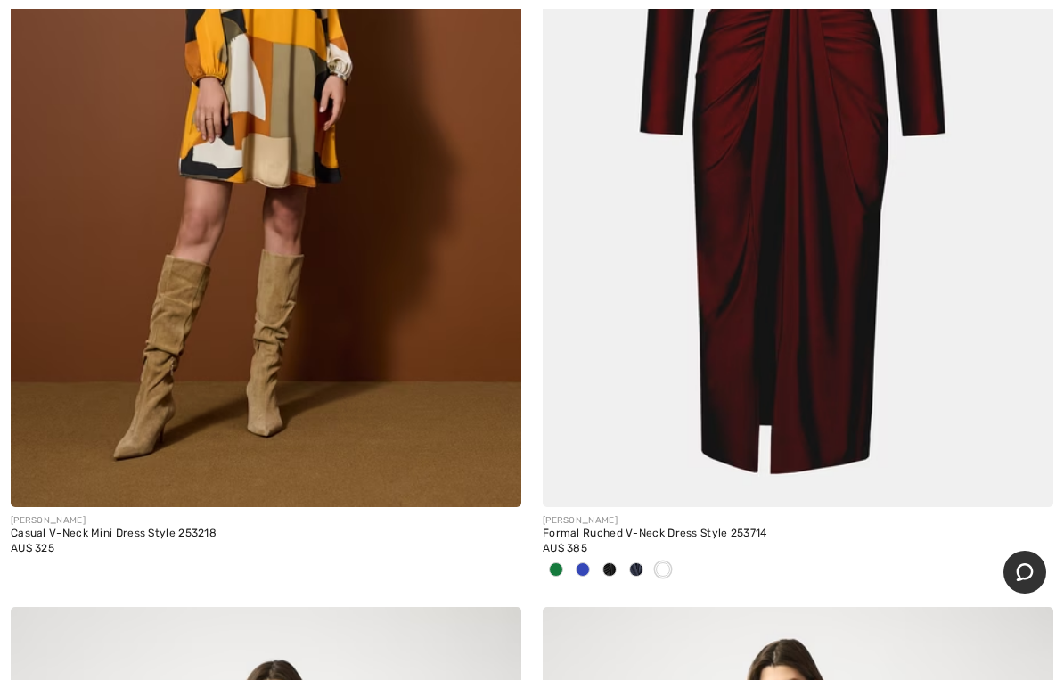
scroll to position [17114, 0]
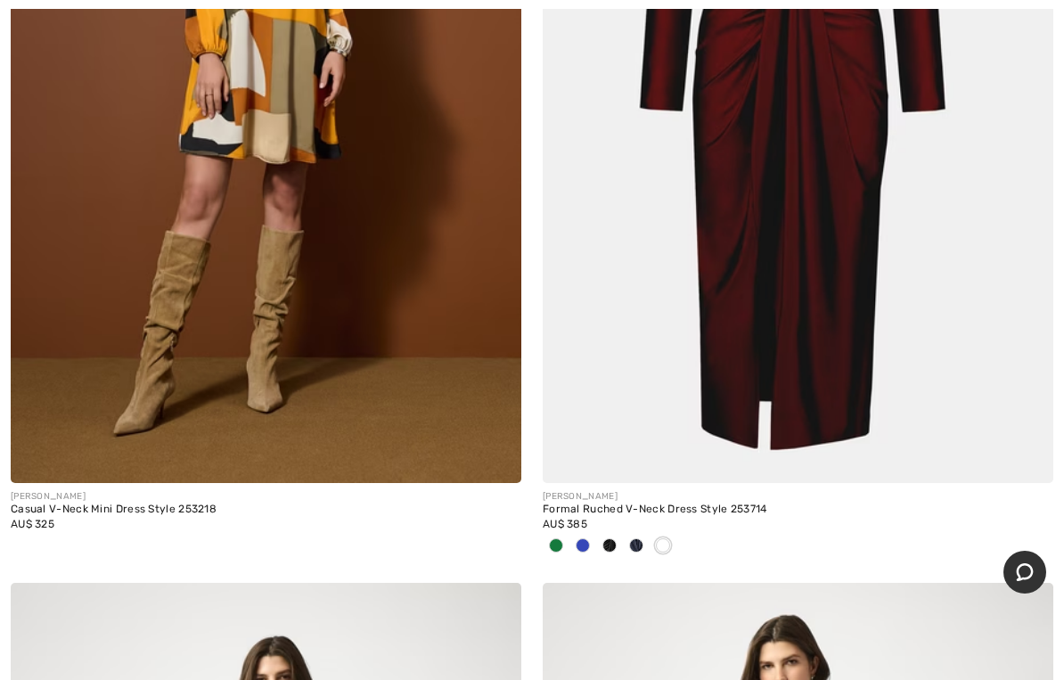
click at [864, 381] on img at bounding box center [798, 101] width 511 height 766
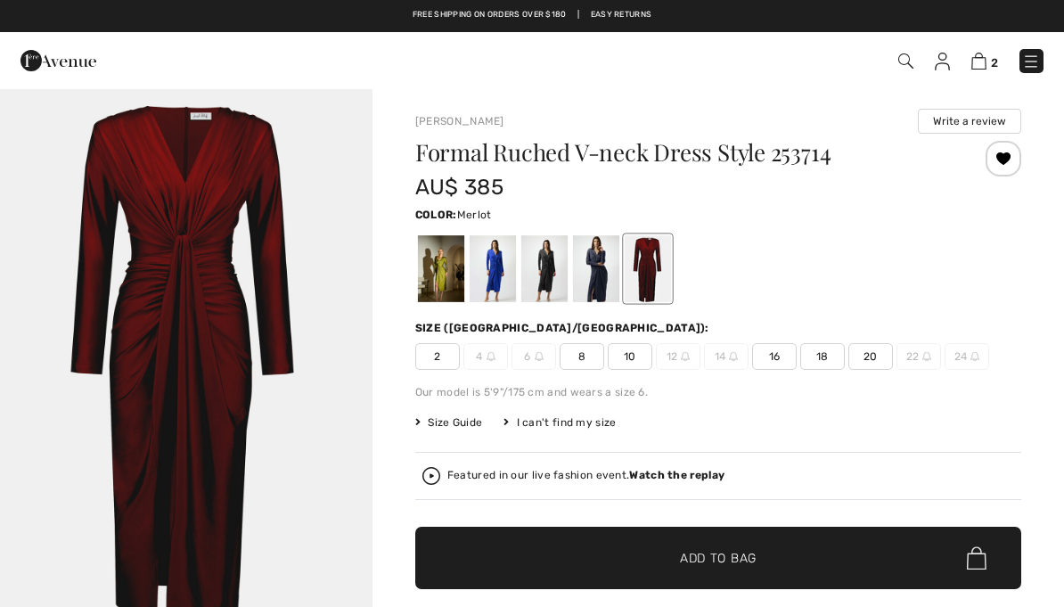
checkbox input "true"
click at [599, 270] on div at bounding box center [596, 268] width 46 height 67
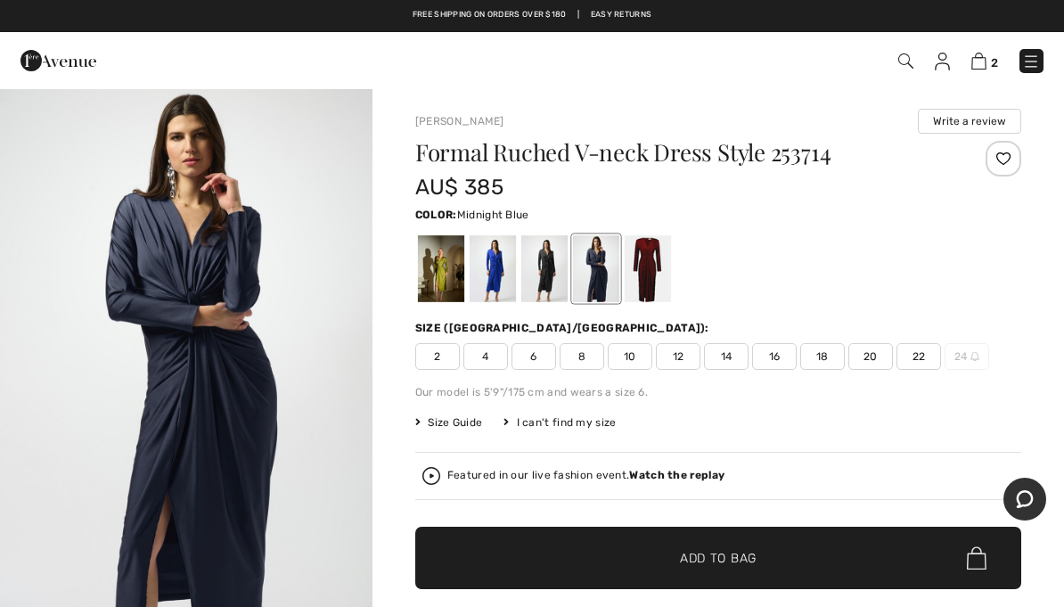
click at [551, 283] on div at bounding box center [544, 268] width 46 height 67
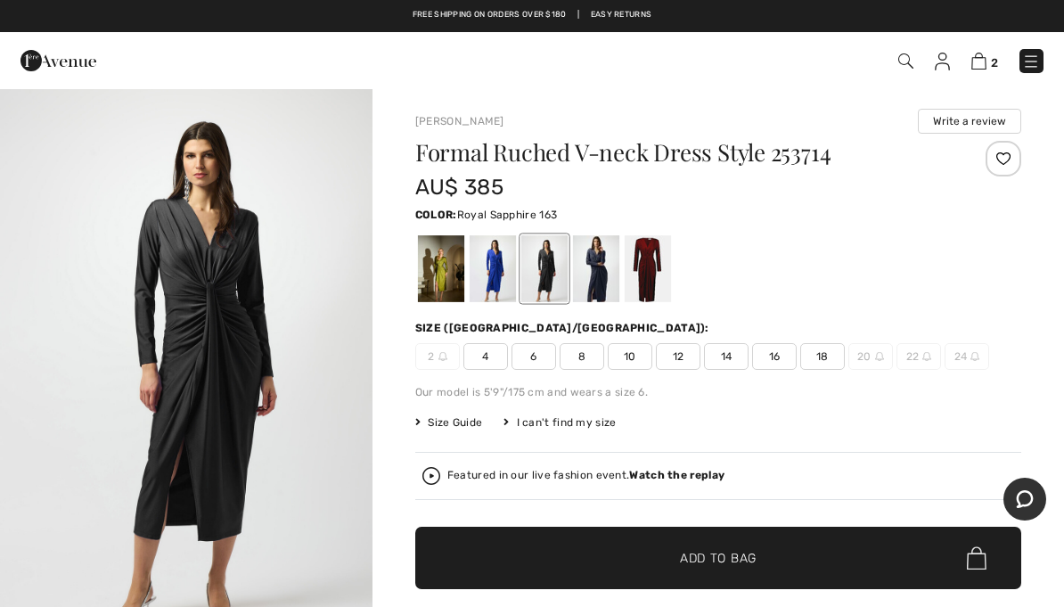
click at [495, 284] on div at bounding box center [493, 268] width 46 height 67
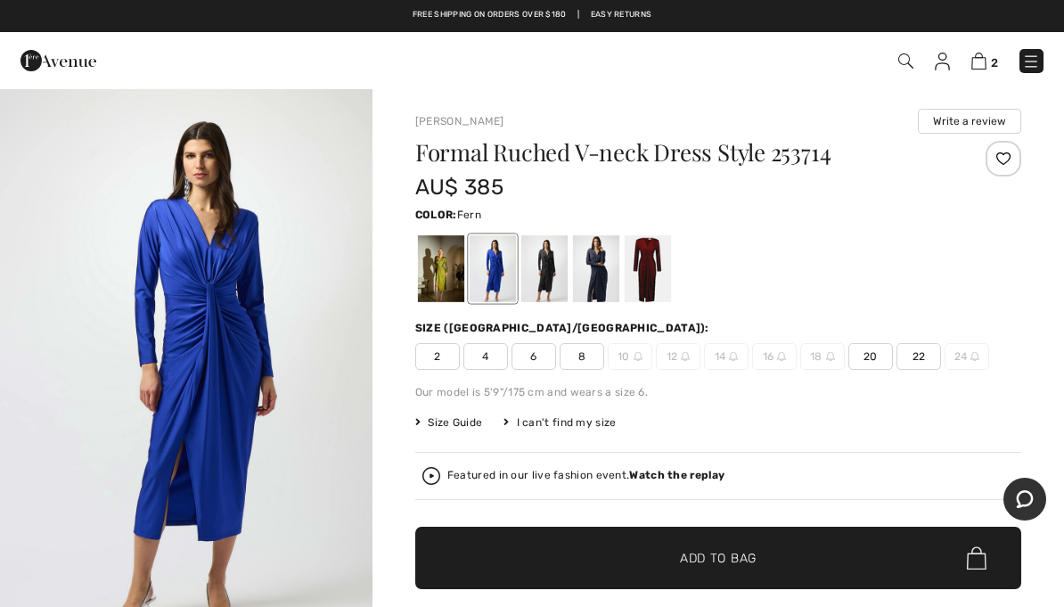
click at [444, 281] on div at bounding box center [441, 268] width 46 height 67
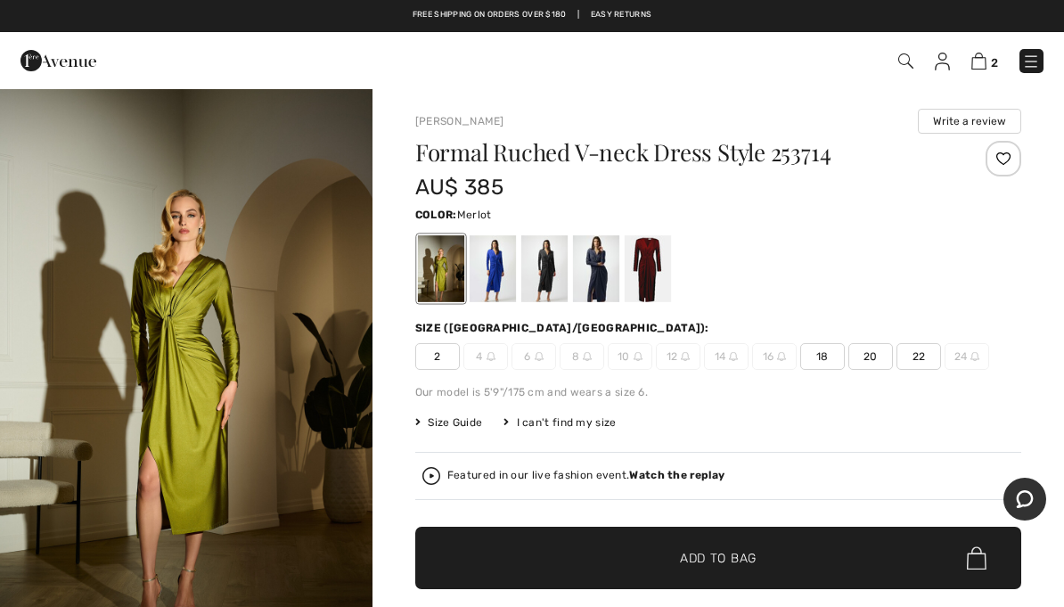
click at [641, 283] on div at bounding box center [648, 268] width 46 height 67
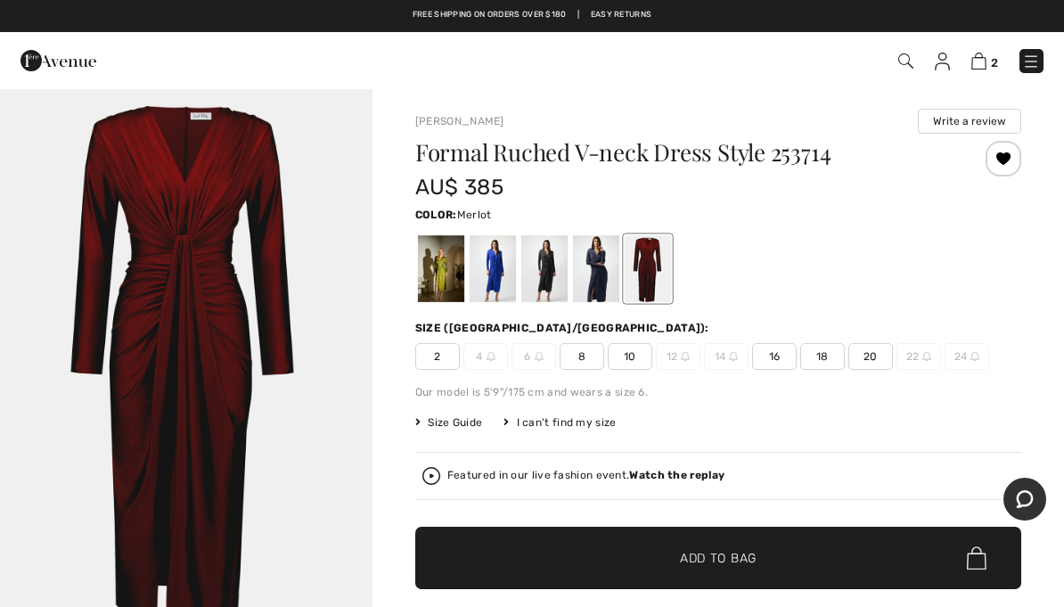
click at [717, 364] on span "14" at bounding box center [726, 356] width 45 height 27
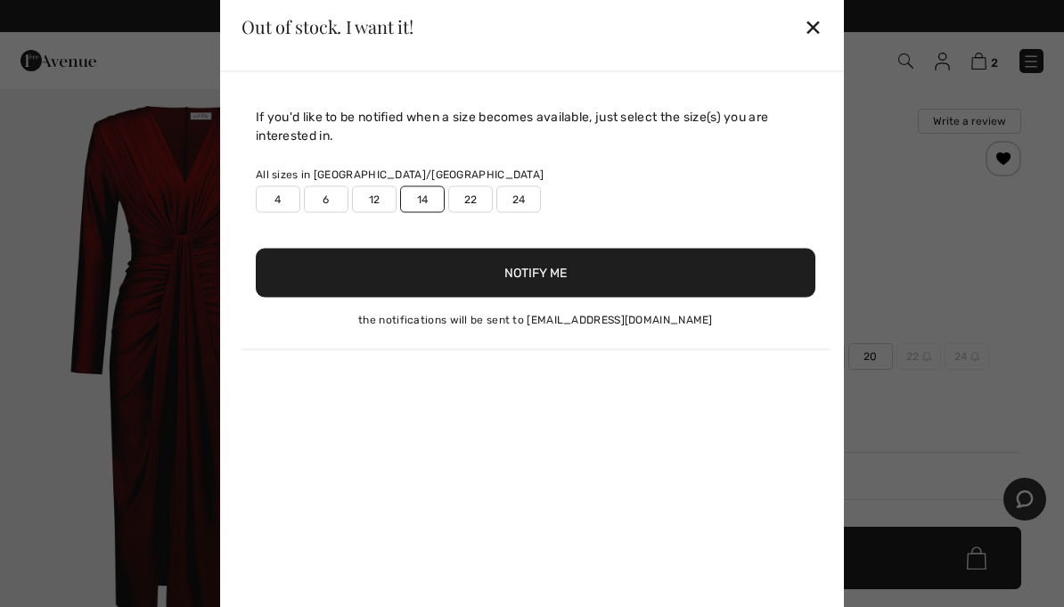
click at [683, 285] on button "Notify Me" at bounding box center [536, 272] width 560 height 49
click at [8, 249] on div at bounding box center [532, 303] width 1064 height 607
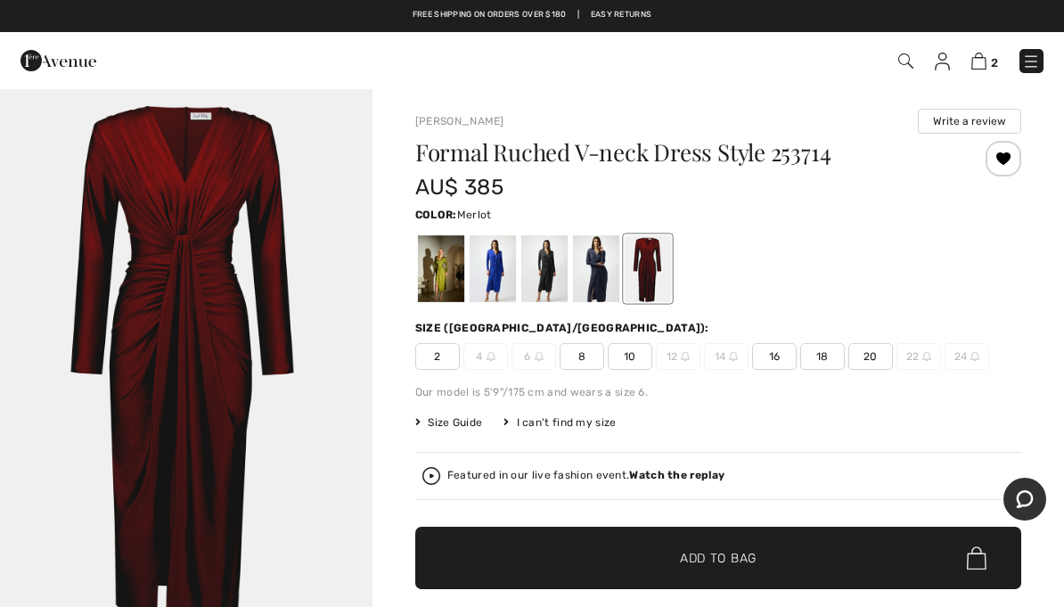
click at [773, 365] on span "16" at bounding box center [774, 356] width 45 height 27
click at [716, 565] on span "Add to Bag" at bounding box center [718, 558] width 77 height 19
click at [984, 54] on img at bounding box center [978, 61] width 15 height 17
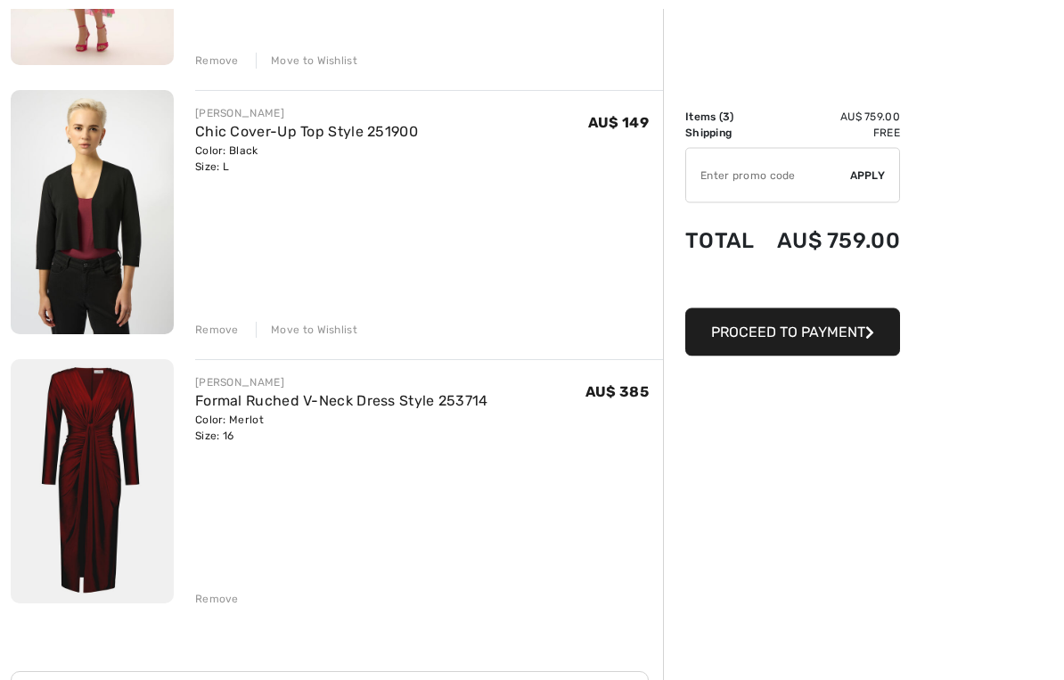
scroll to position [414, 0]
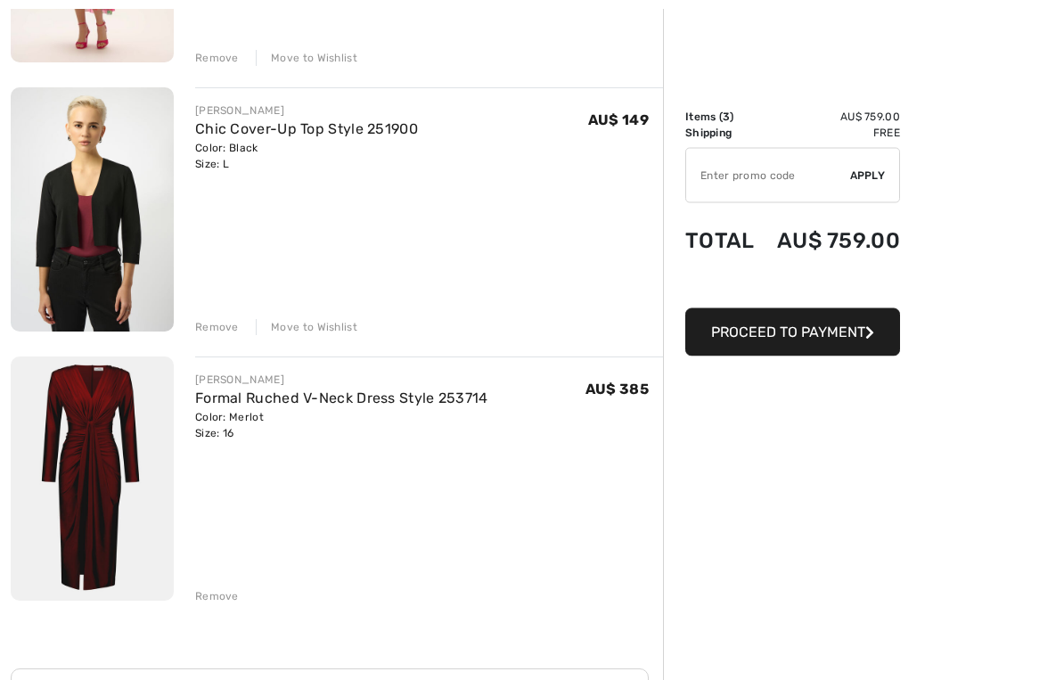
click at [208, 589] on div "Remove" at bounding box center [217, 597] width 44 height 16
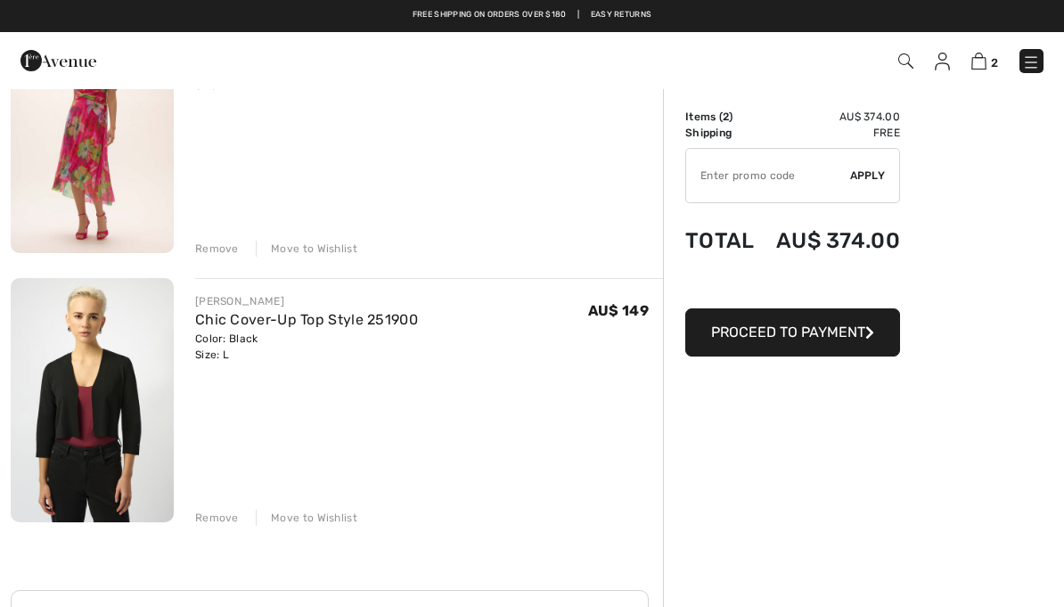
scroll to position [224, 0]
click at [209, 511] on div "Remove" at bounding box center [217, 519] width 44 height 16
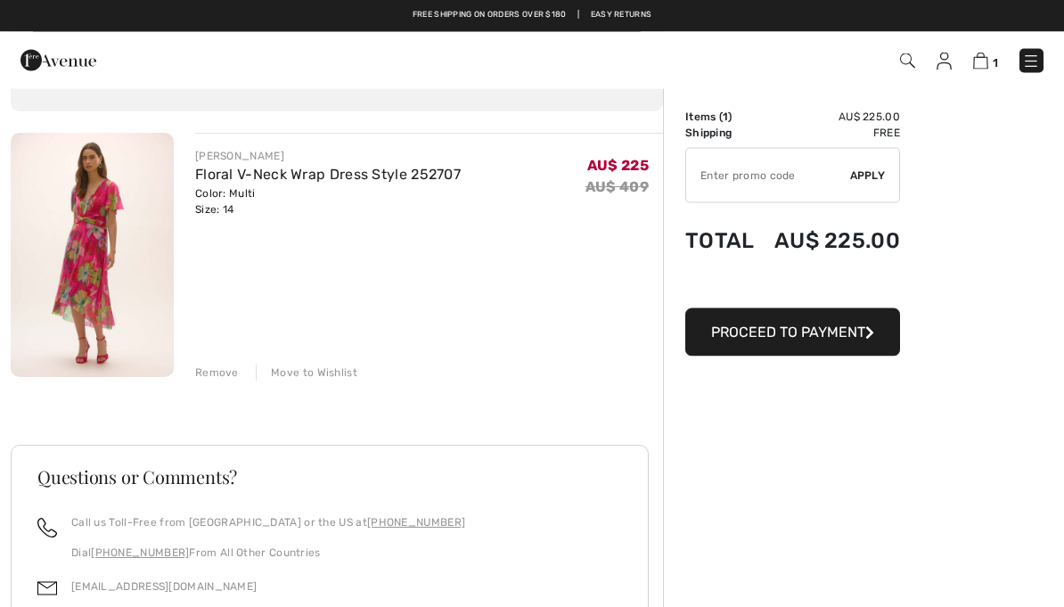
scroll to position [56, 0]
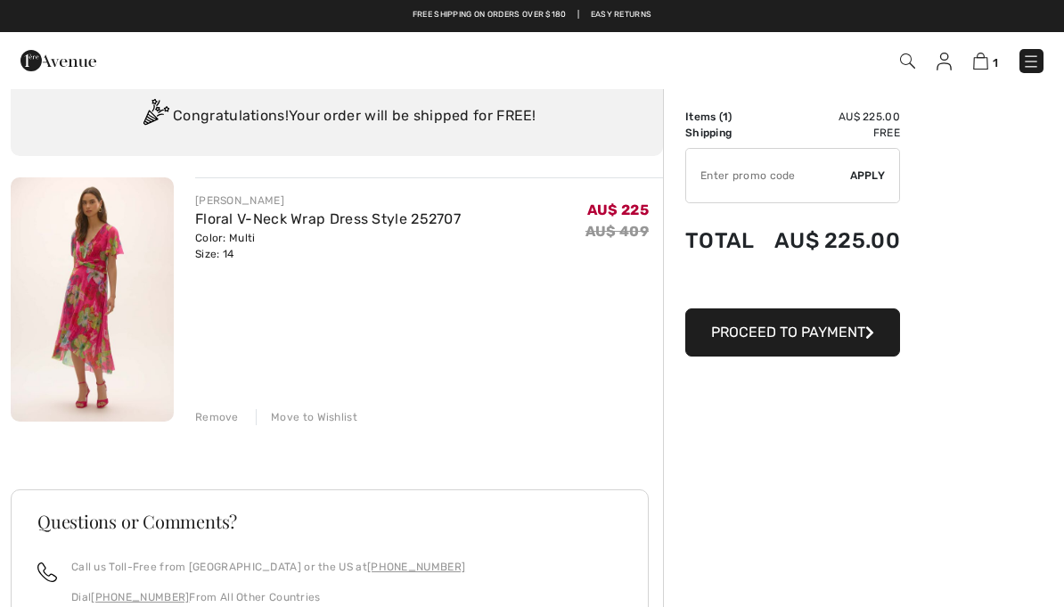
click at [843, 328] on span "Proceed to Payment" at bounding box center [788, 331] width 154 height 17
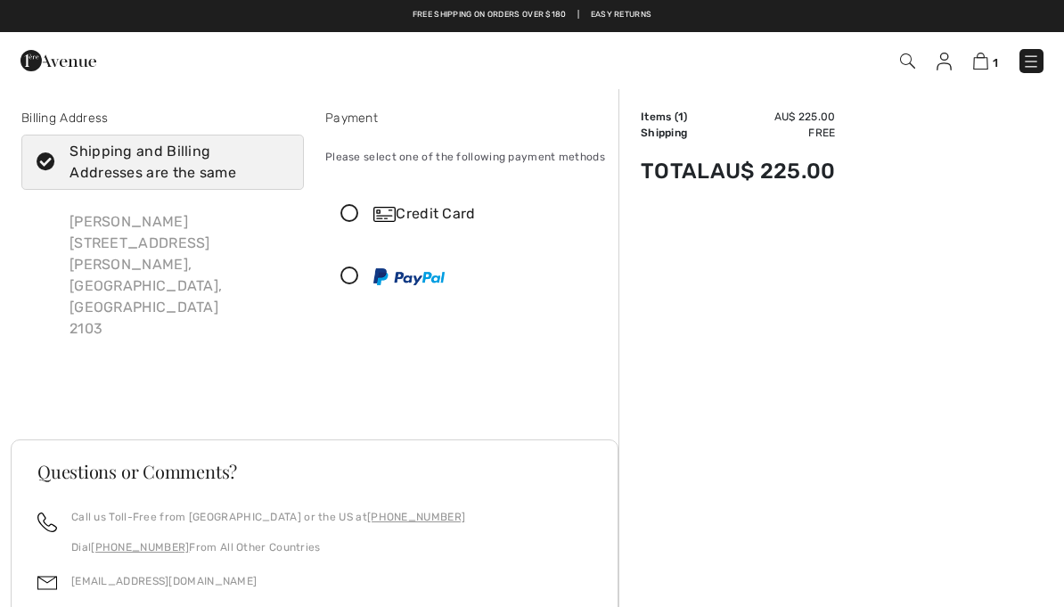
click at [375, 210] on img at bounding box center [384, 214] width 22 height 15
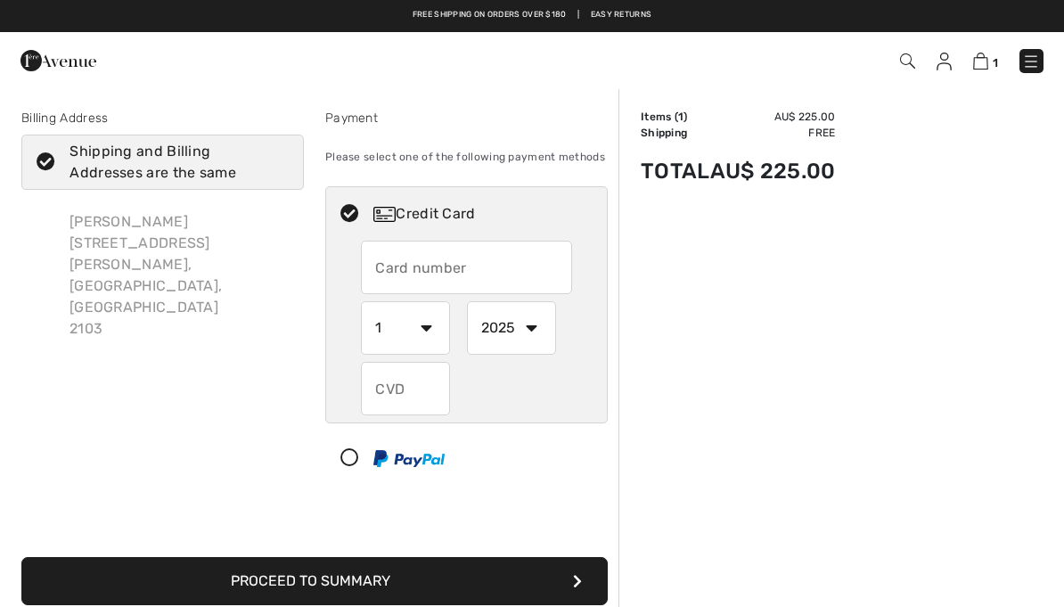
click at [389, 259] on input "text" at bounding box center [466, 267] width 210 height 53
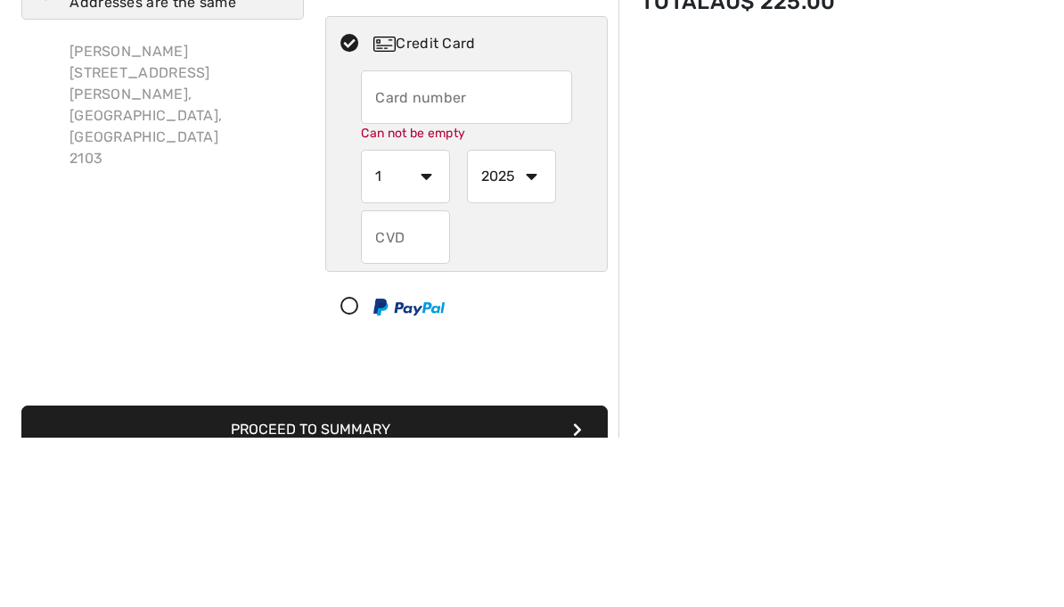
scroll to position [169, 0]
